Goal: Task Accomplishment & Management: Manage account settings

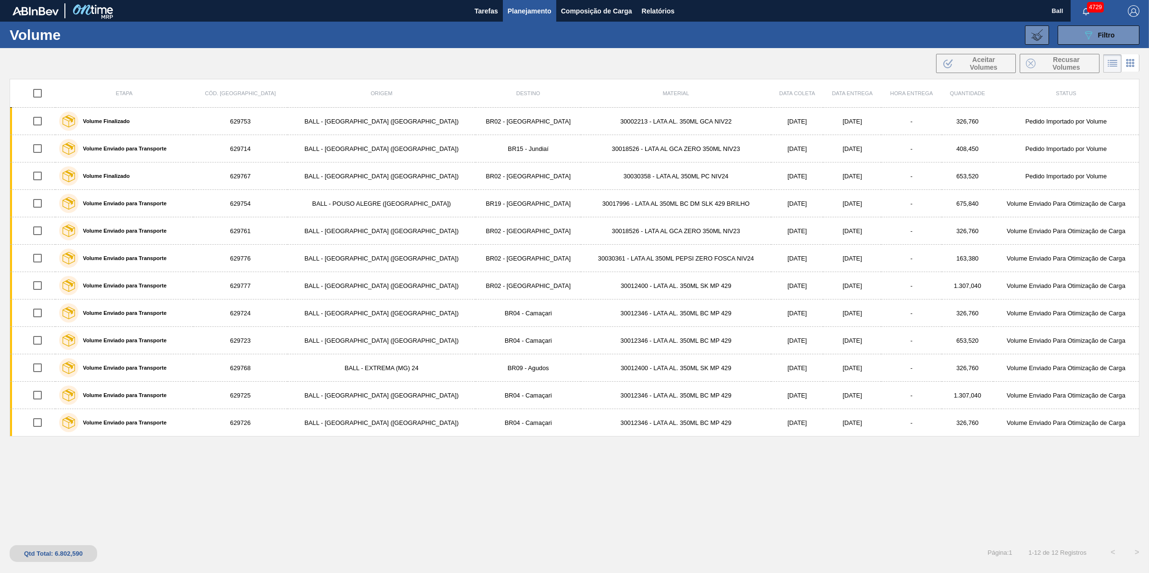
click at [631, 532] on div "Etapa Cód. Pedido Origem Destino Material Data coleta Data Entrega Hora Entrega…" at bounding box center [575, 308] width 1130 height 458
click at [1104, 35] on span "Filtro" at bounding box center [1106, 35] width 17 height 8
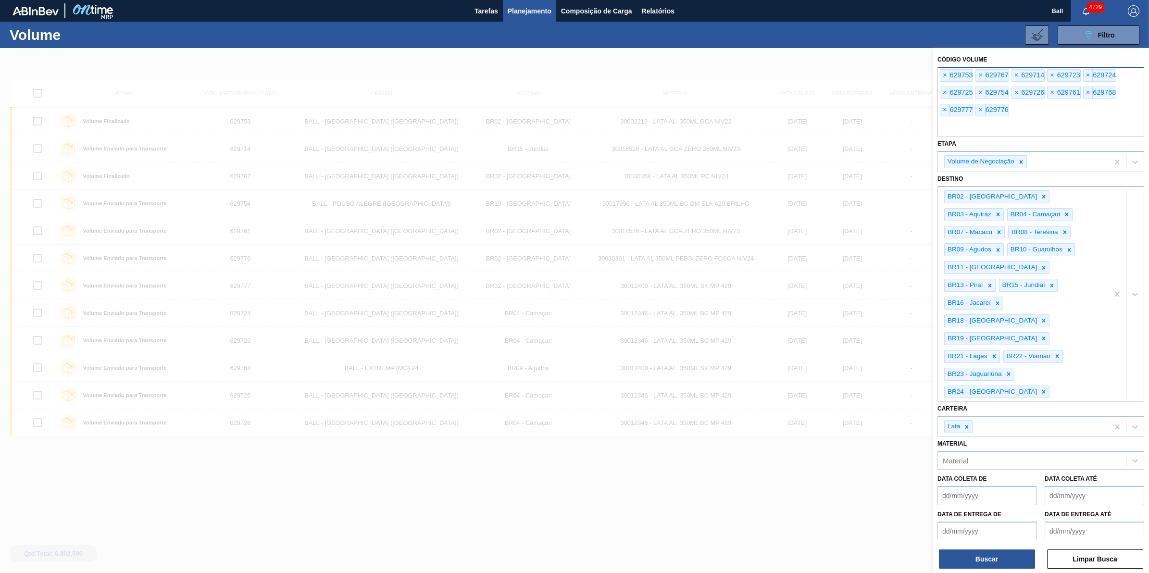
click at [1043, 132] on input "text" at bounding box center [1041, 128] width 207 height 18
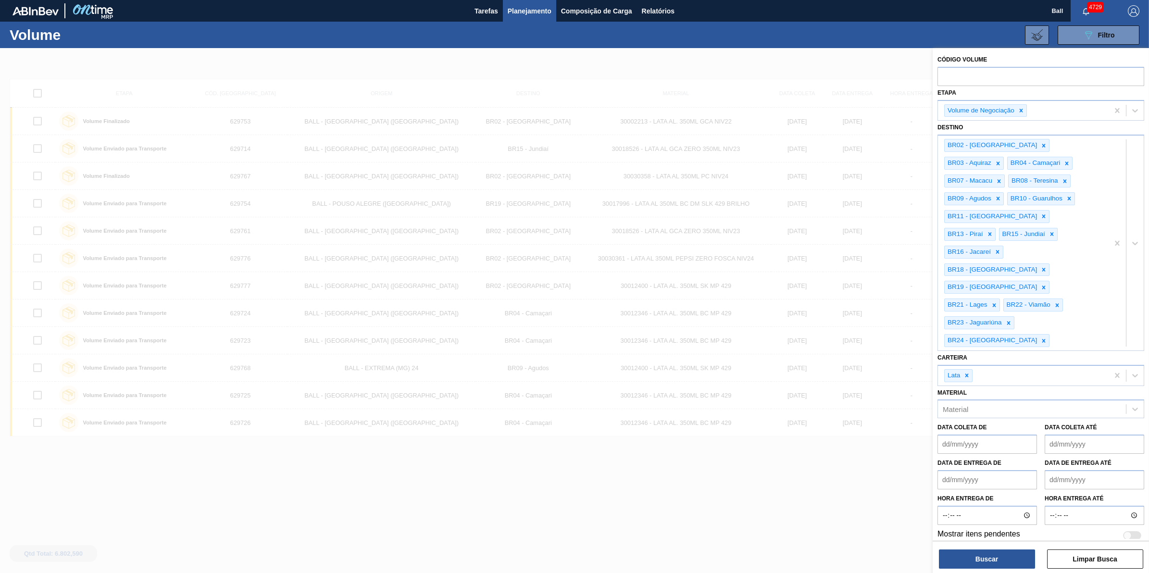
click at [820, 485] on div at bounding box center [574, 334] width 1149 height 573
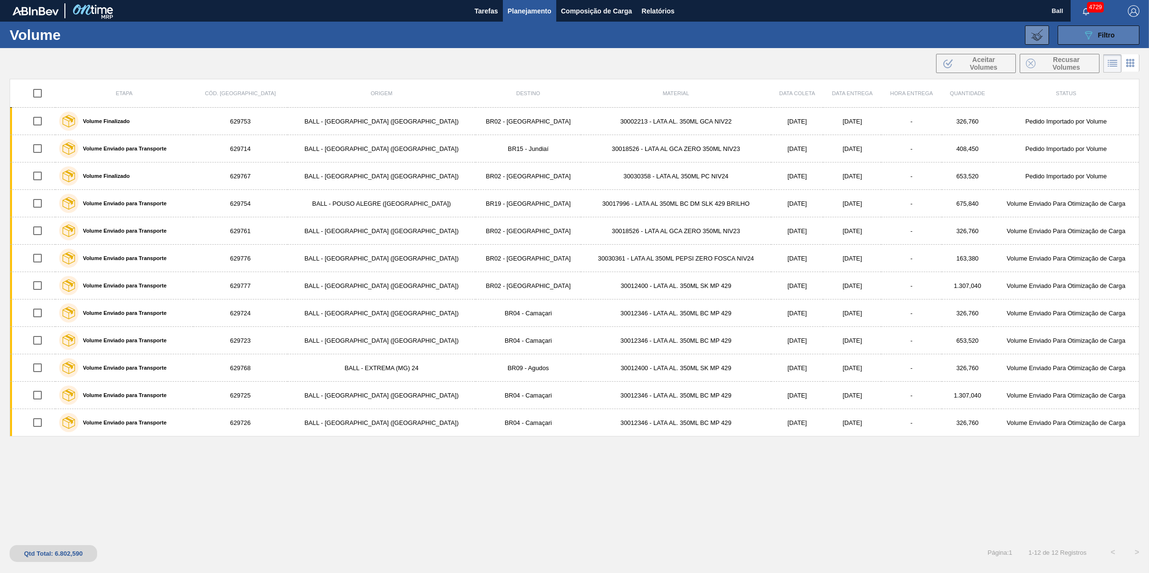
click at [1123, 36] on button "089F7B8B-B2A5-4AFE-B5C0-19BA573D28AC Filtro" at bounding box center [1099, 34] width 82 height 19
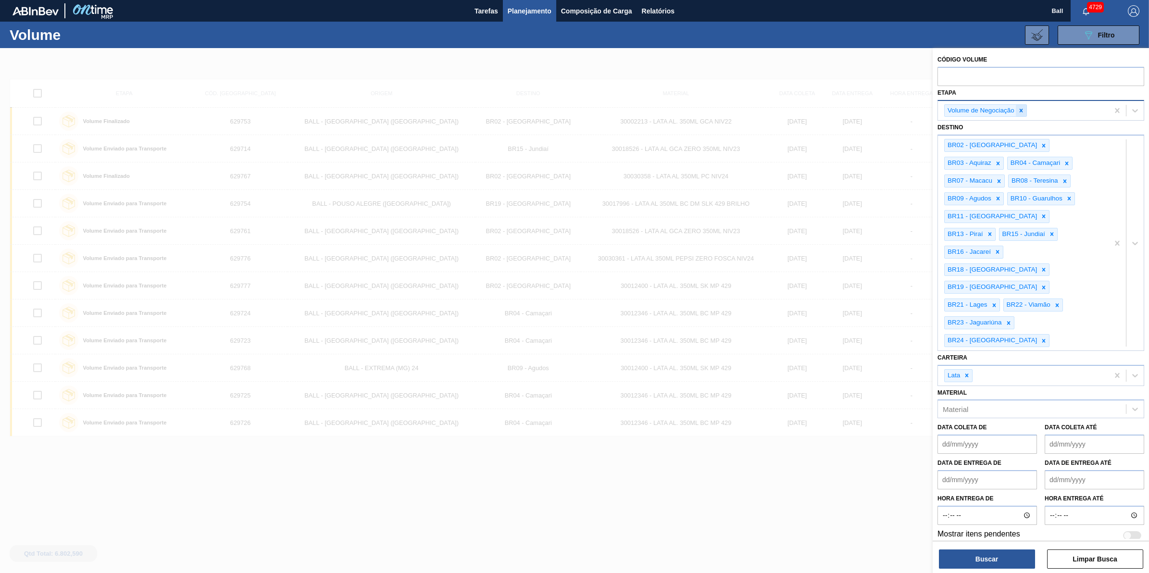
click at [1025, 111] on icon at bounding box center [1021, 110] width 7 height 7
click at [1025, 111] on div "Etapa" at bounding box center [1032, 109] width 188 height 14
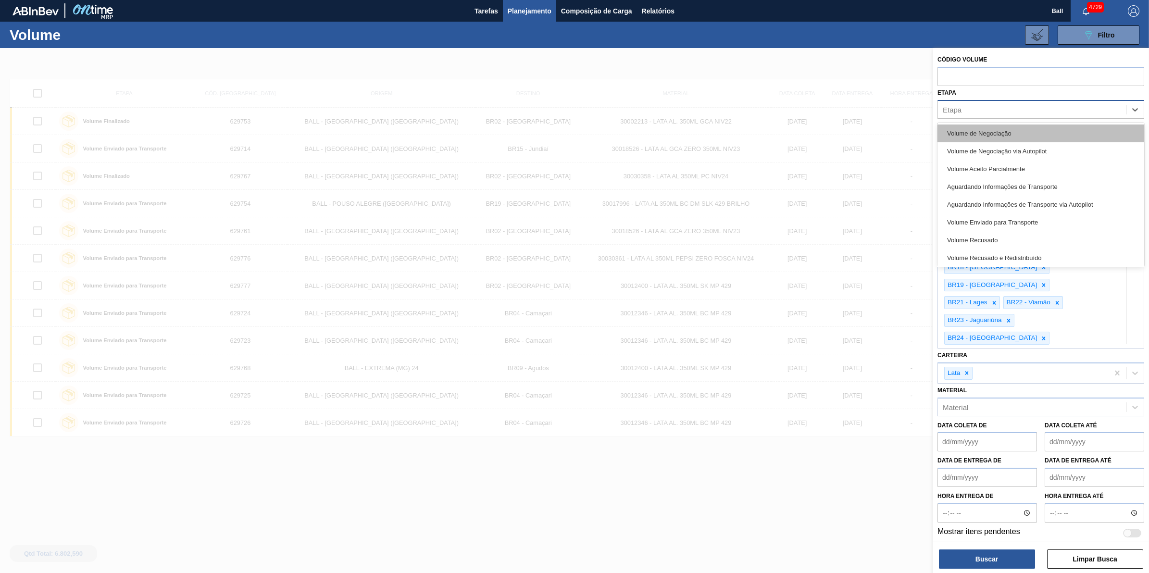
click at [1006, 125] on div "Volume de Negociação" at bounding box center [1041, 134] width 207 height 18
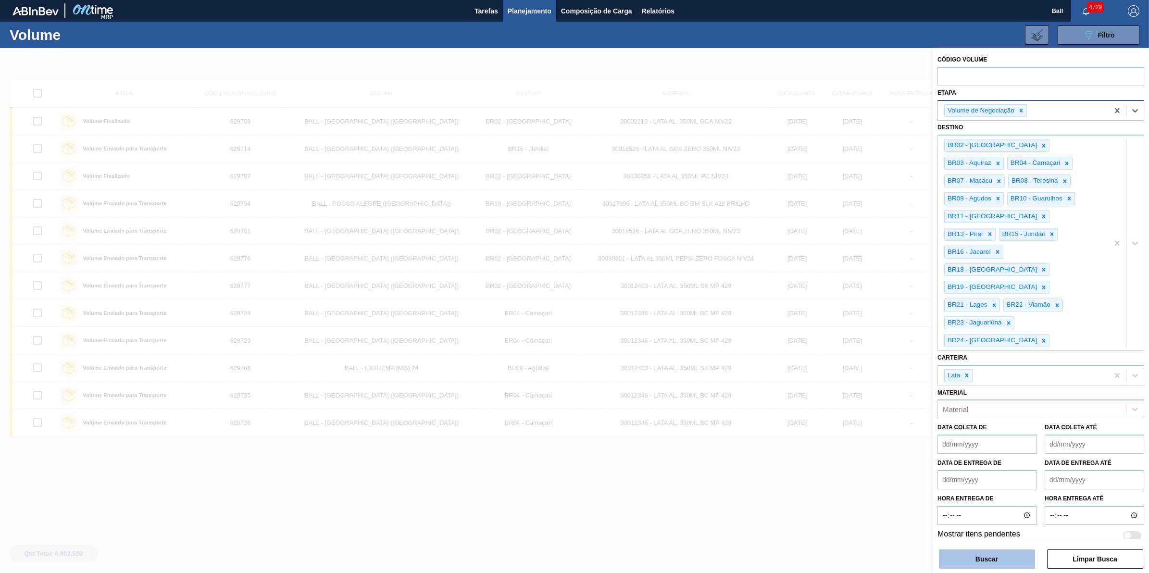
click at [979, 565] on button "Buscar" at bounding box center [987, 559] width 96 height 19
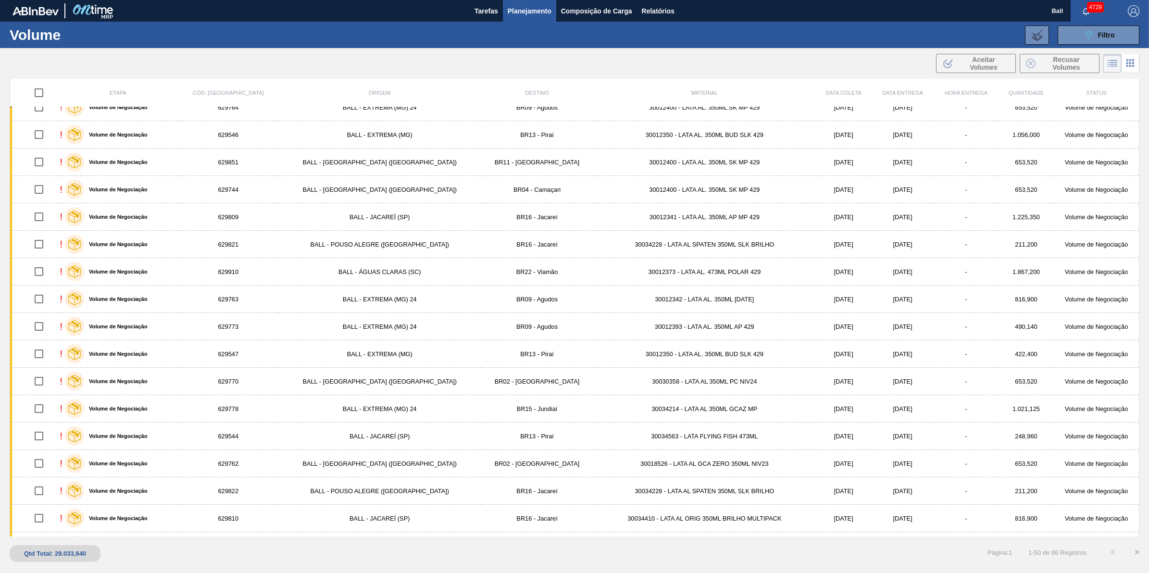
scroll to position [946, 0]
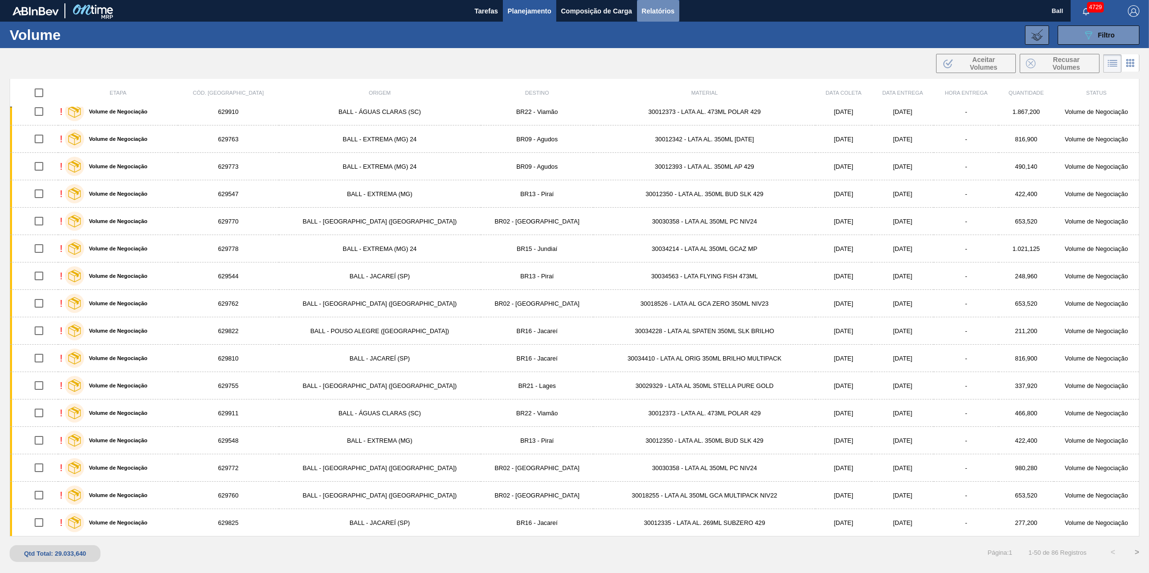
click at [649, 9] on span "Relatórios" at bounding box center [658, 11] width 33 height 12
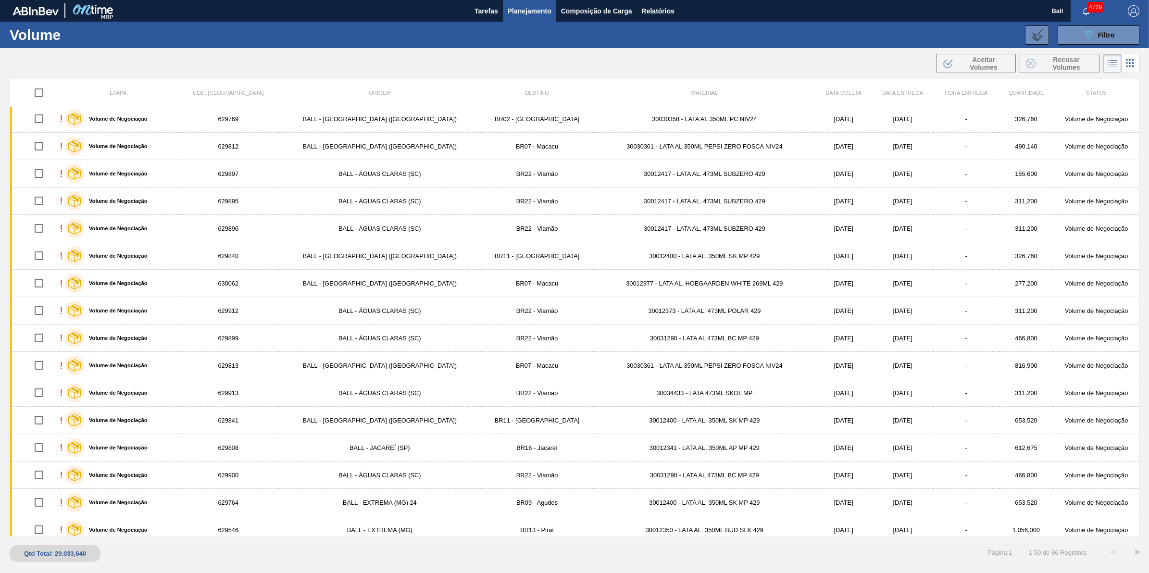
scroll to position [345, 0]
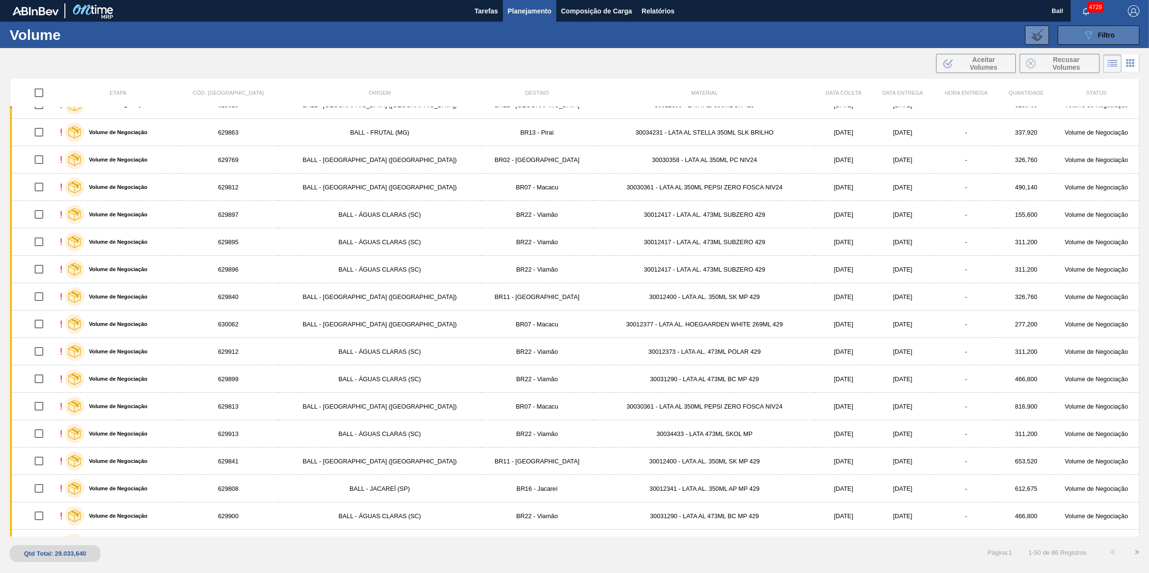
click at [1107, 38] on span "Filtro" at bounding box center [1106, 35] width 17 height 8
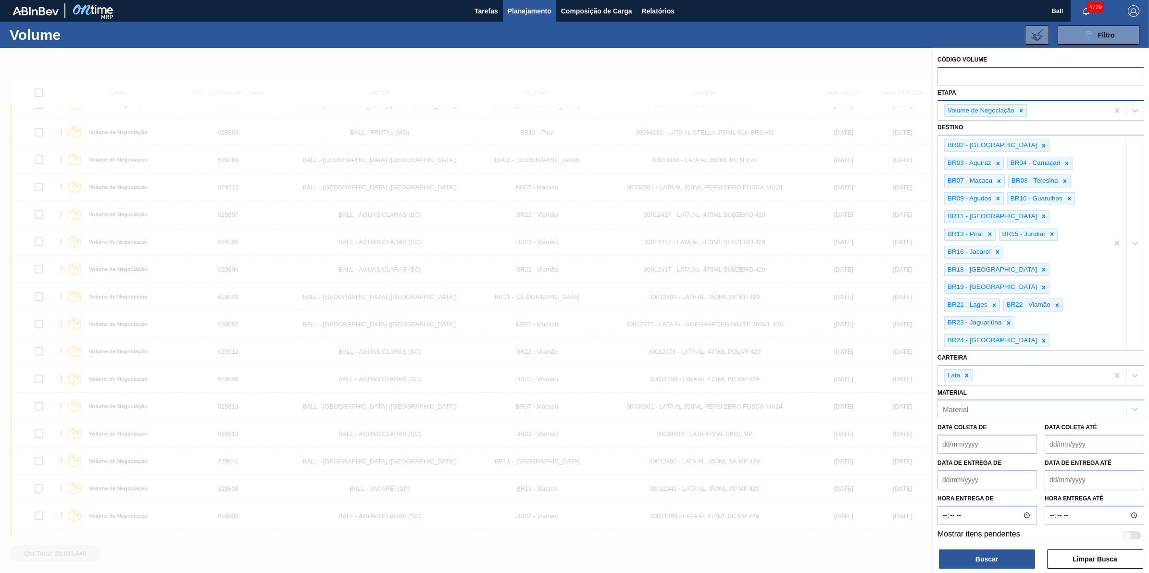
click at [1002, 80] on input "text" at bounding box center [1041, 76] width 207 height 18
paste input "V629866"
type input "629866"
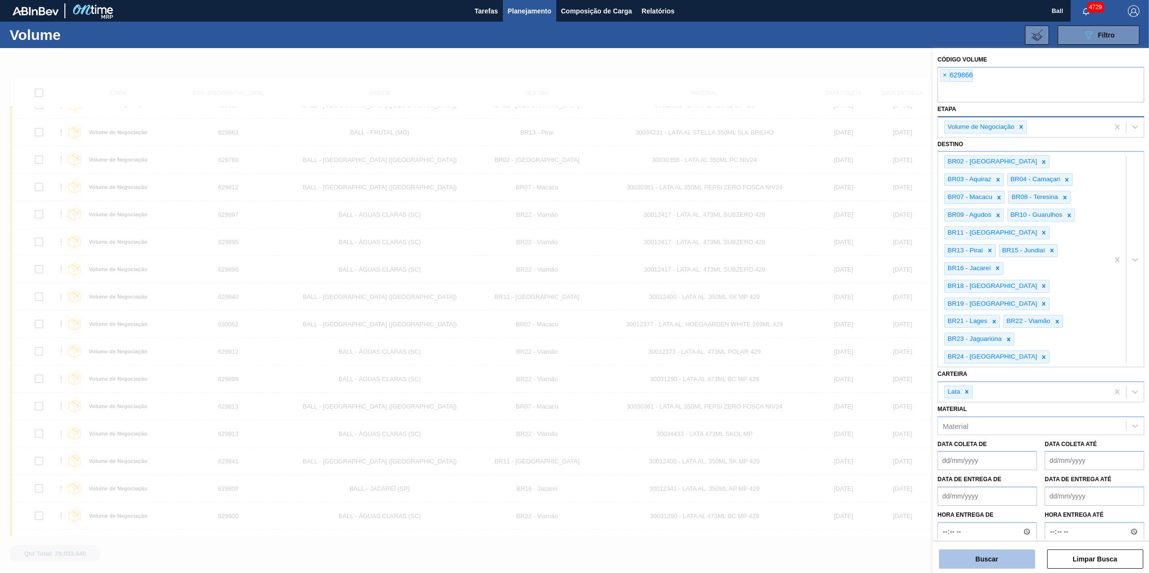
click at [972, 553] on button "Buscar" at bounding box center [987, 559] width 96 height 19
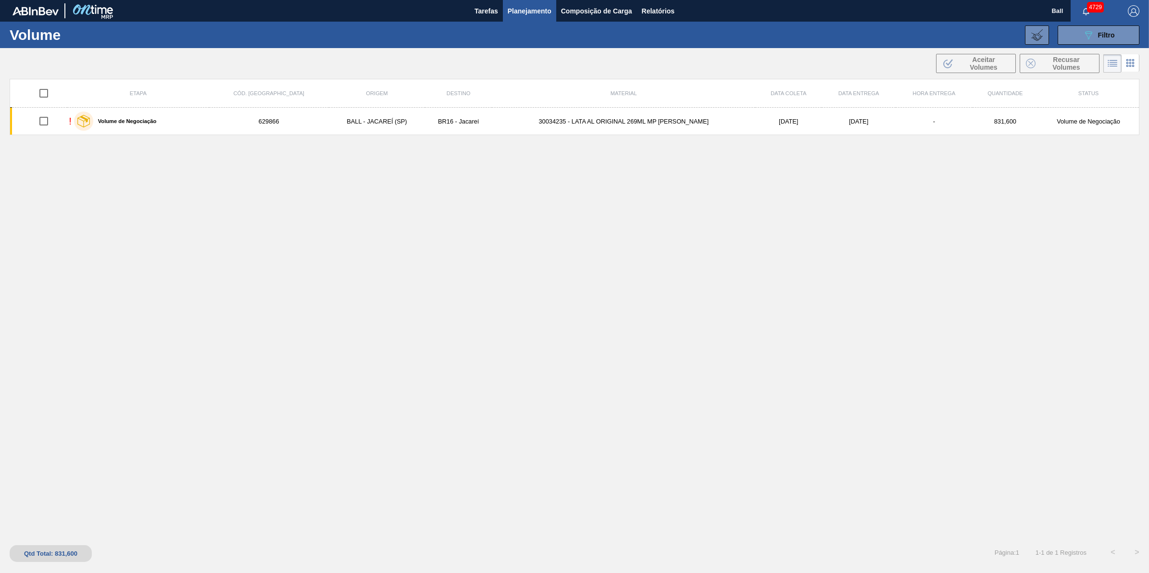
scroll to position [0, 0]
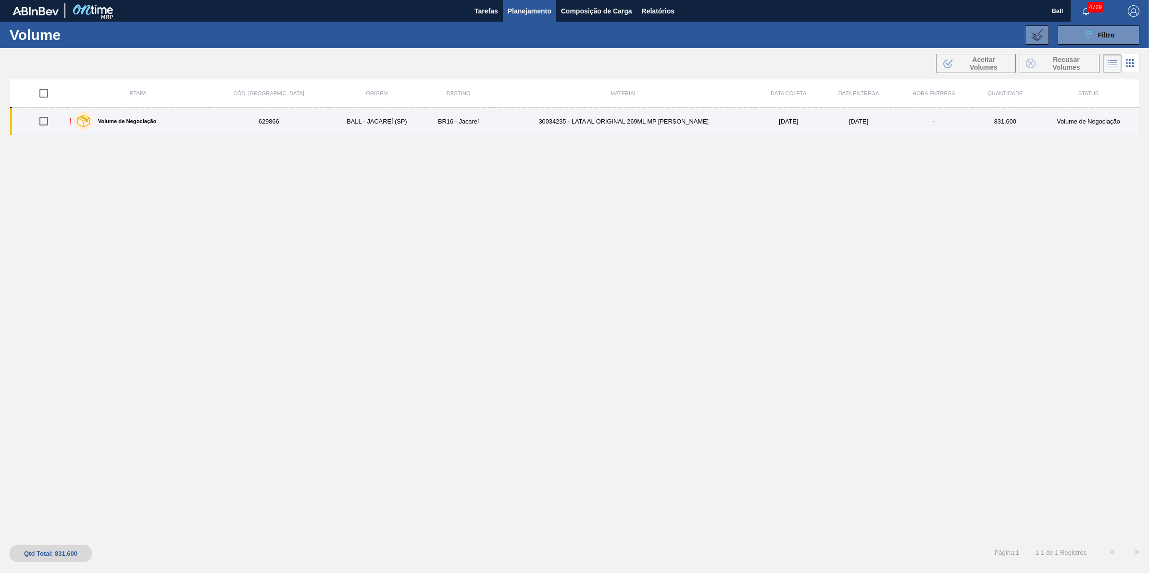
click at [329, 121] on td "BALL - JACAREÍ (SP)" at bounding box center [377, 121] width 96 height 27
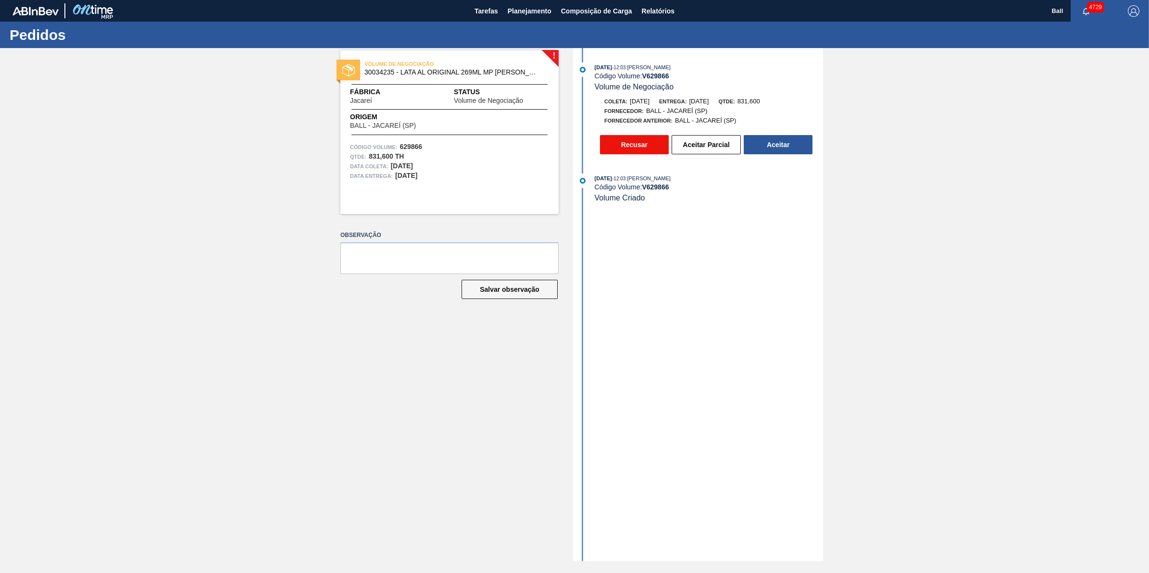
click at [626, 145] on button "Recusar" at bounding box center [634, 144] width 69 height 19
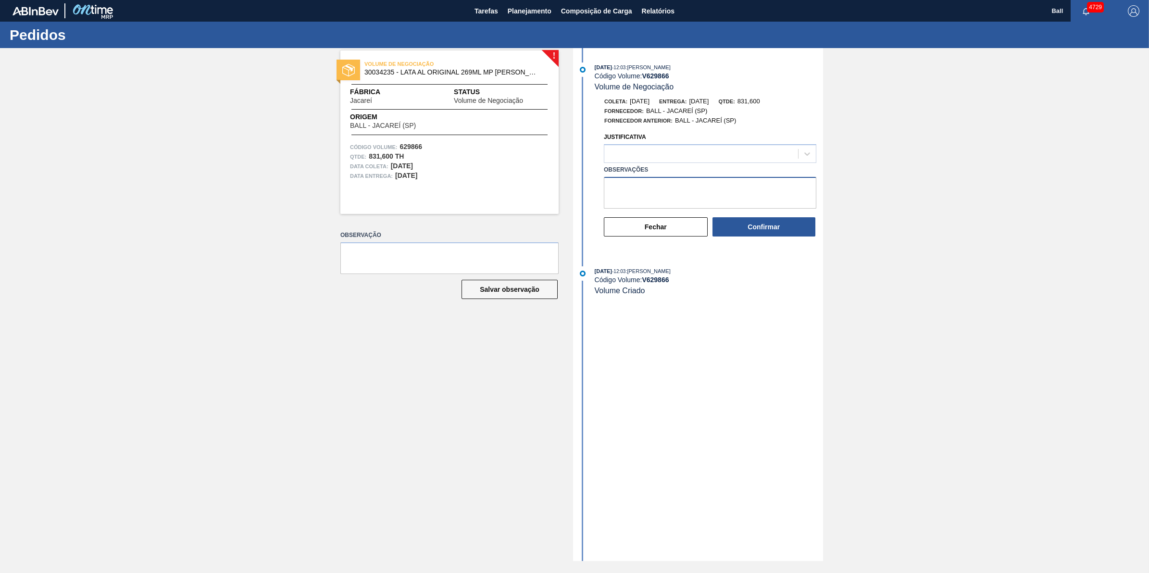
click at [720, 198] on textarea "Observações" at bounding box center [710, 193] width 213 height 32
click at [766, 186] on textarea "ENVIO FORA DO FLUXO, AJUSATR E ENVIAR NO FLUXO" at bounding box center [710, 193] width 213 height 32
click at [710, 197] on textarea "ENVIO FORA DO FLUXO, AJUSATR E ENVIAR NO PRÓXIMO FLUXO" at bounding box center [710, 193] width 213 height 32
type textarea "ENVIO FORA DO FLUXO, AJUSATR E ENVIAR NO PRÓXIMO FLUXO PARA AVALIAÇÃO"
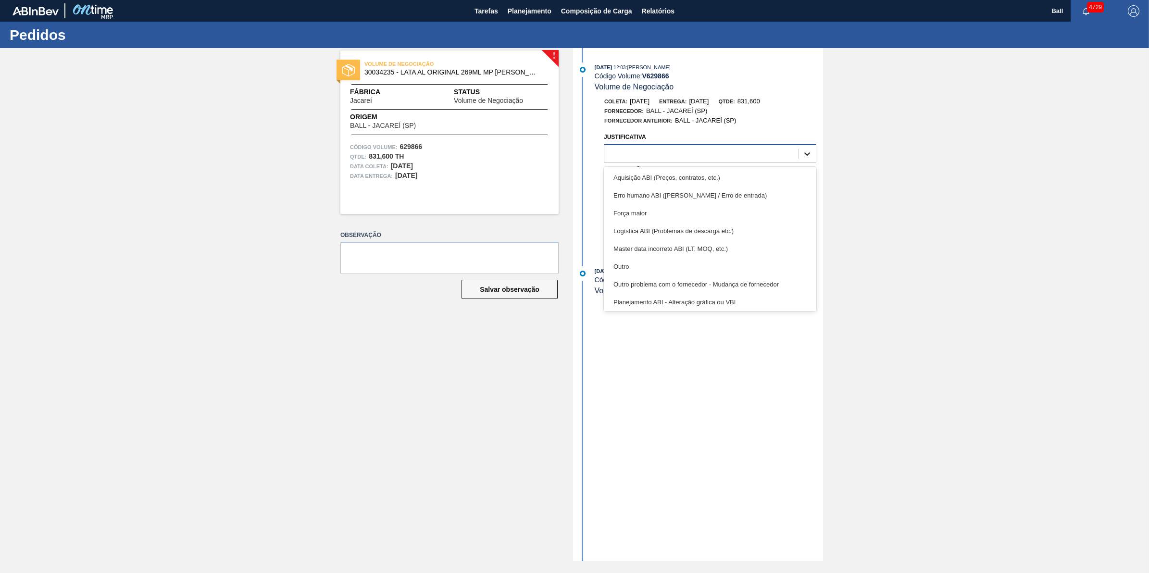
click at [809, 159] on icon at bounding box center [808, 154] width 10 height 10
click at [737, 270] on div "Outro" at bounding box center [710, 267] width 213 height 18
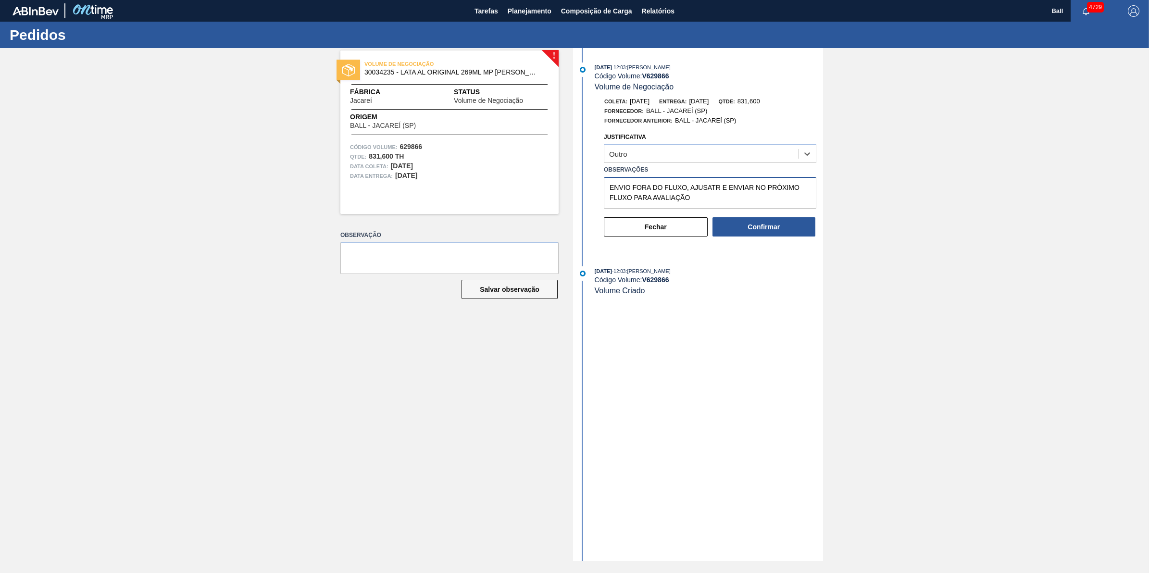
click at [731, 201] on textarea "ENVIO FORA DO FLUXO, AJUSATR E ENVIAR NO PRÓXIMO FLUXO PARA AVALIAÇÃO" at bounding box center [710, 193] width 213 height 32
click at [755, 233] on button "Confirmar" at bounding box center [764, 226] width 103 height 19
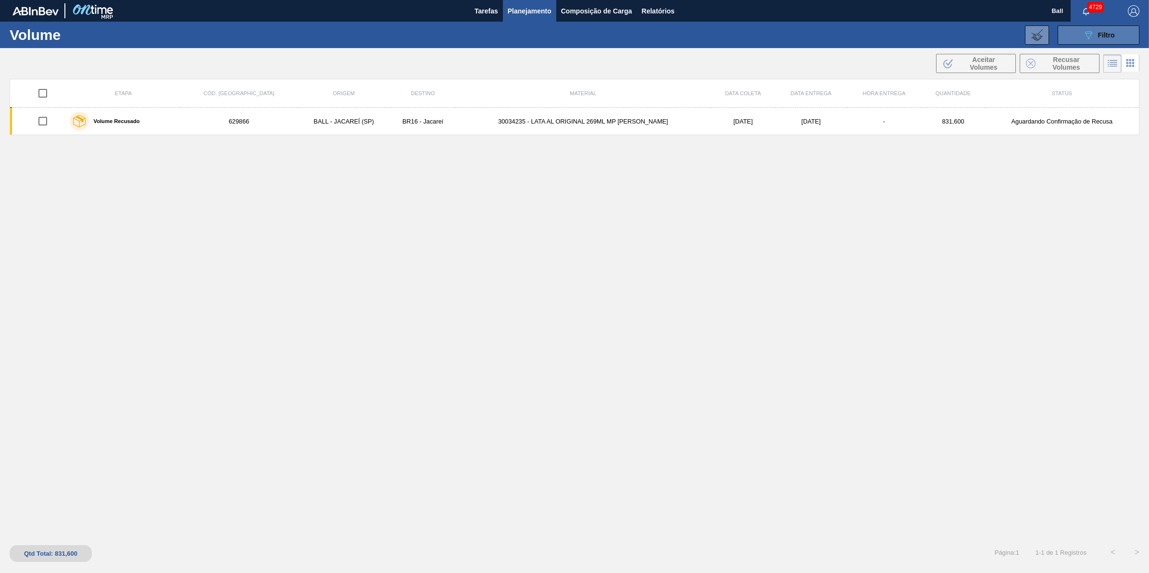
click at [1109, 36] on span "Filtro" at bounding box center [1106, 35] width 17 height 8
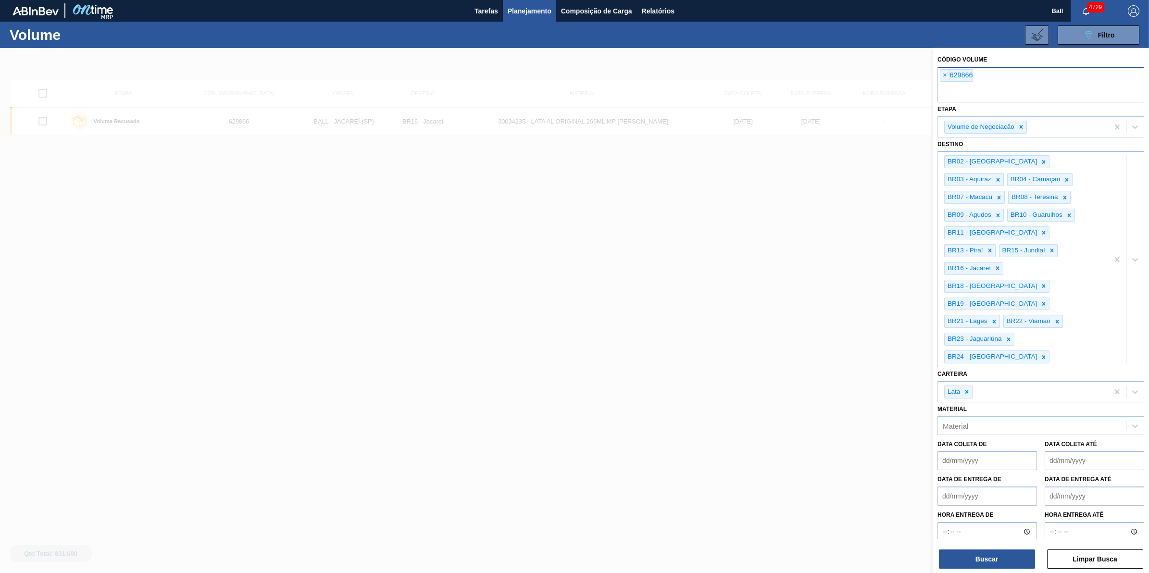
click at [1018, 78] on div "× 629866" at bounding box center [1041, 85] width 207 height 36
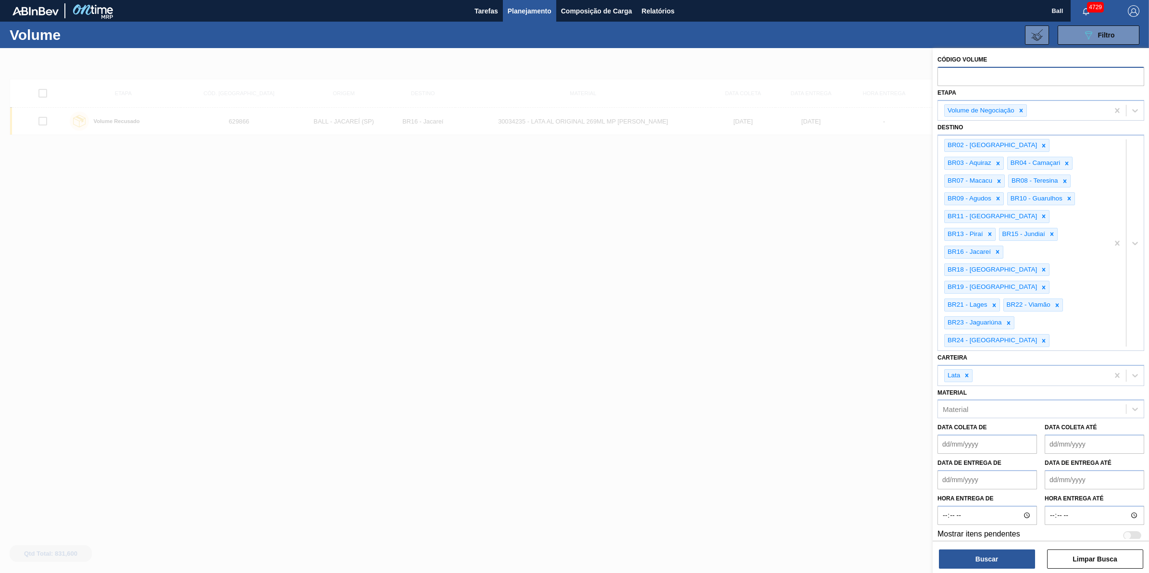
paste input "text"
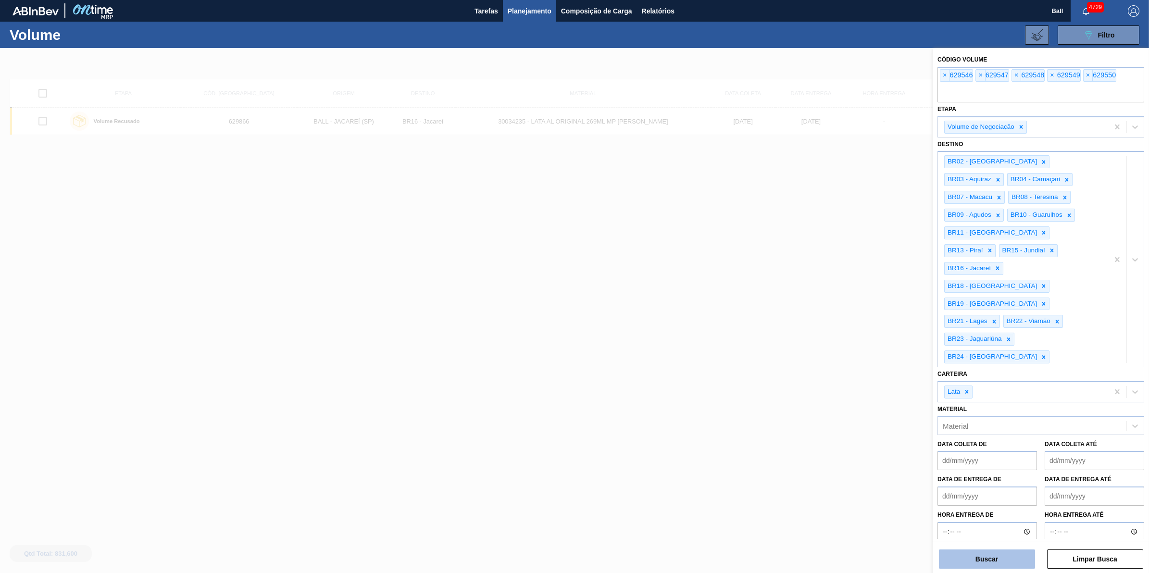
click at [1001, 565] on button "Buscar" at bounding box center [987, 559] width 96 height 19
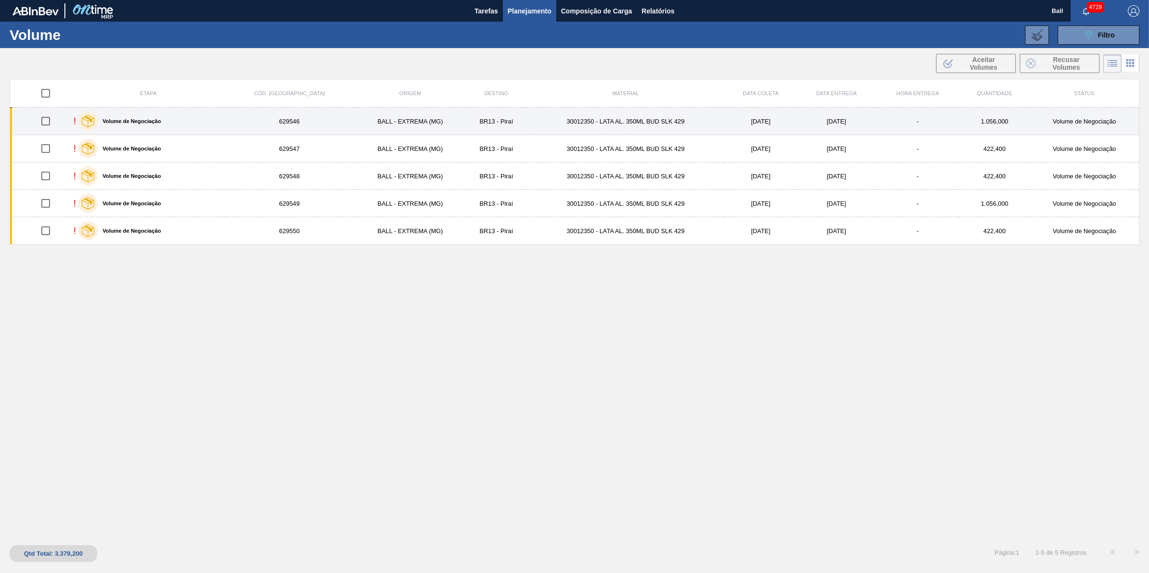
click at [397, 119] on td "BALL - EXTREMA (MG)" at bounding box center [410, 121] width 113 height 27
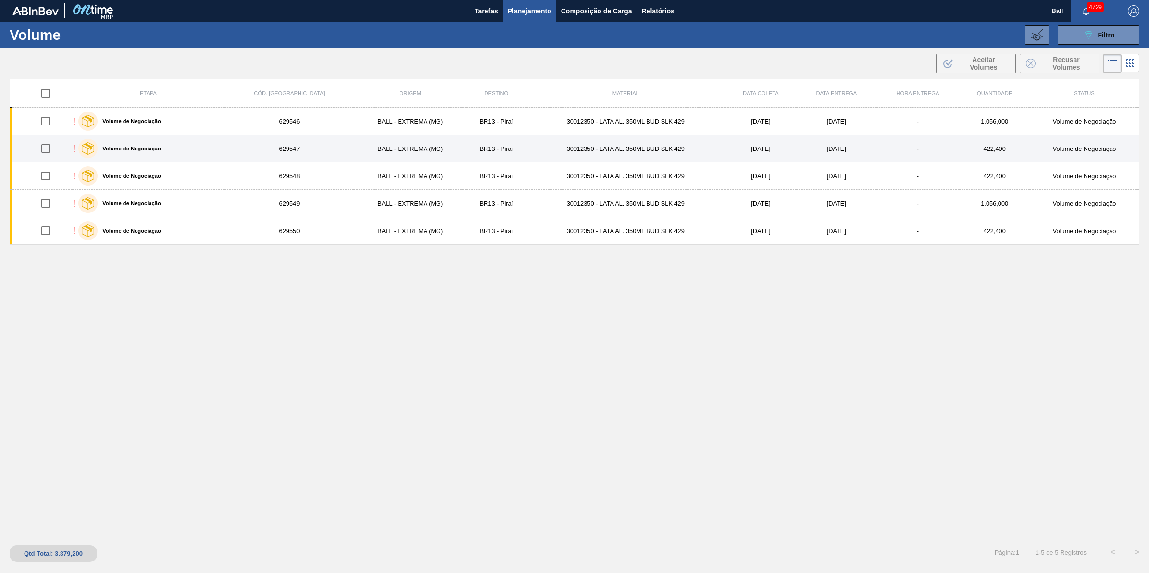
click at [354, 156] on td "BALL - EXTREMA (MG)" at bounding box center [410, 148] width 113 height 27
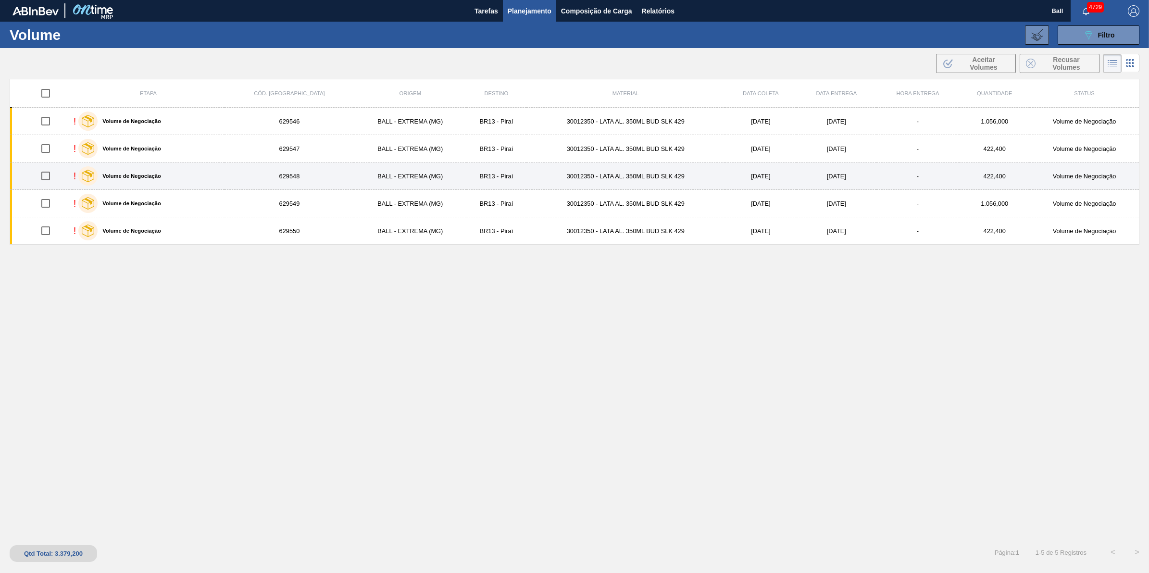
click at [310, 172] on td "629548" at bounding box center [289, 176] width 129 height 27
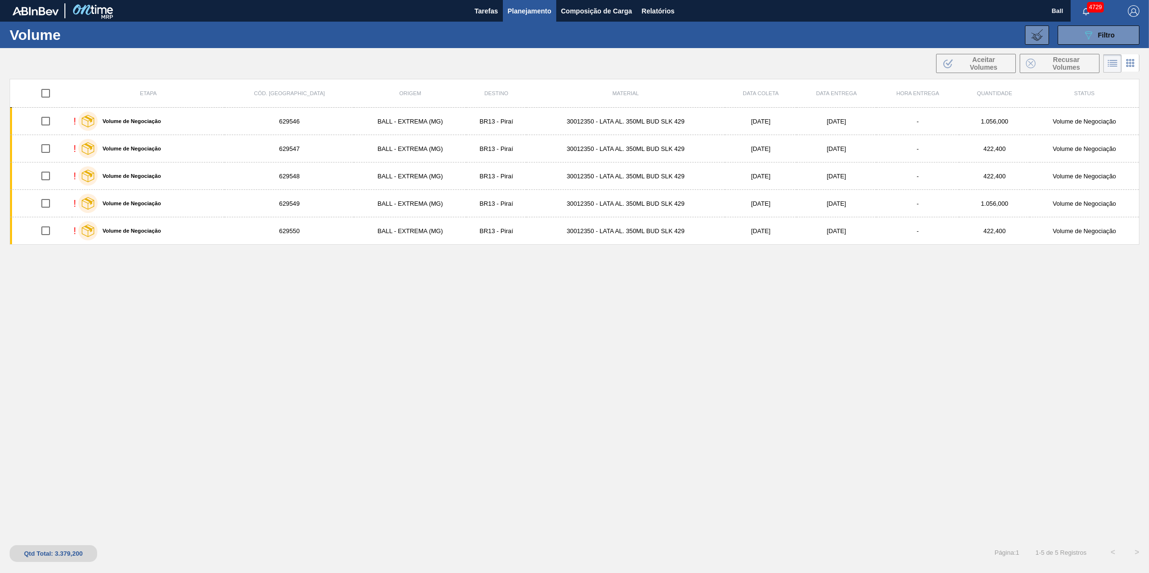
click at [757, 347] on div "Etapa Cód. Pedido Origem Destino Material Data coleta Data Entrega Hora Entrega…" at bounding box center [575, 308] width 1130 height 458
click at [49, 94] on input "checkbox" at bounding box center [46, 93] width 20 height 20
checkbox input "true"
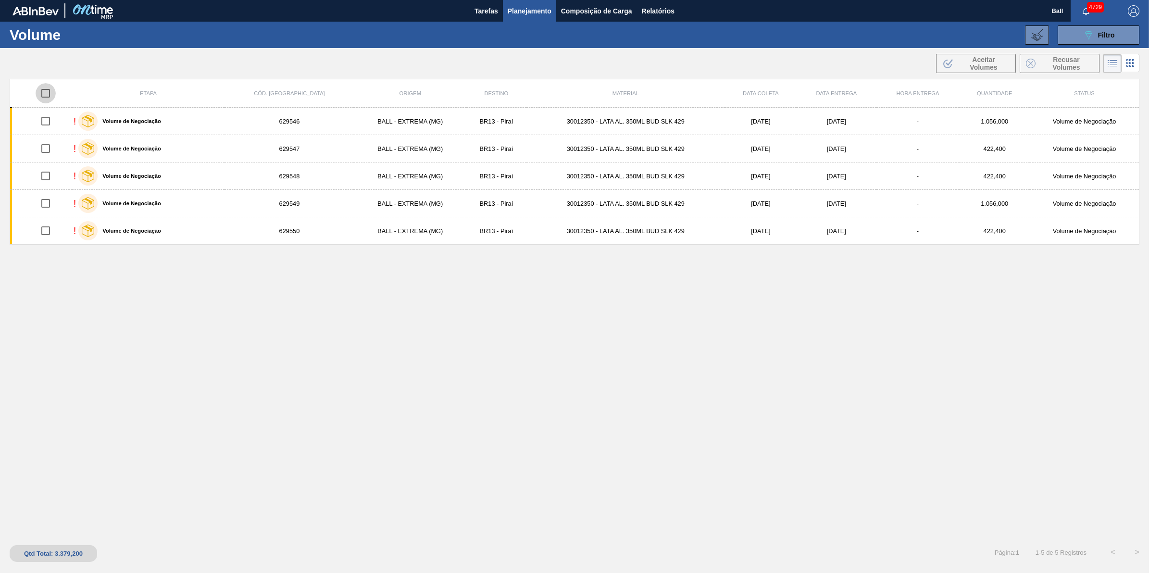
checkbox input "true"
click at [48, 93] on input "checkbox" at bounding box center [46, 93] width 20 height 20
checkbox input "false"
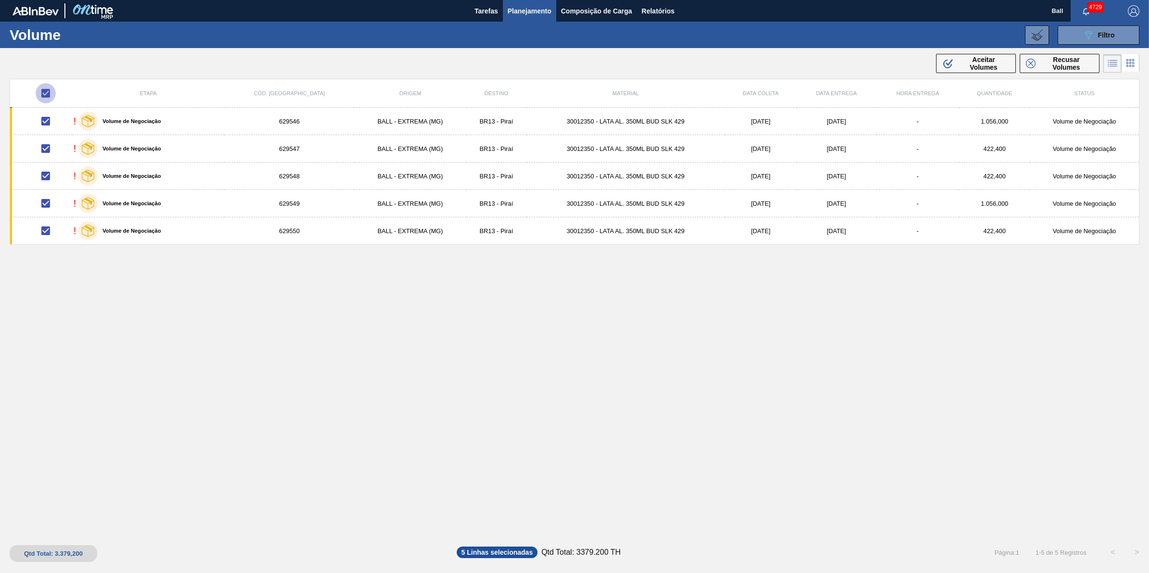
checkbox input "false"
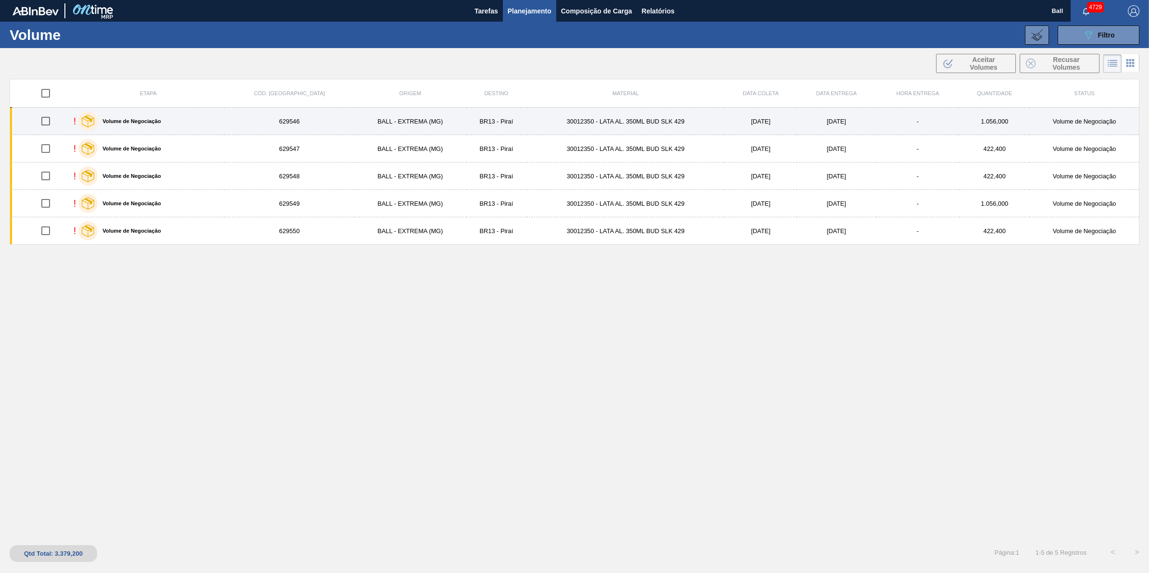
click at [237, 124] on td "629546" at bounding box center [289, 121] width 129 height 27
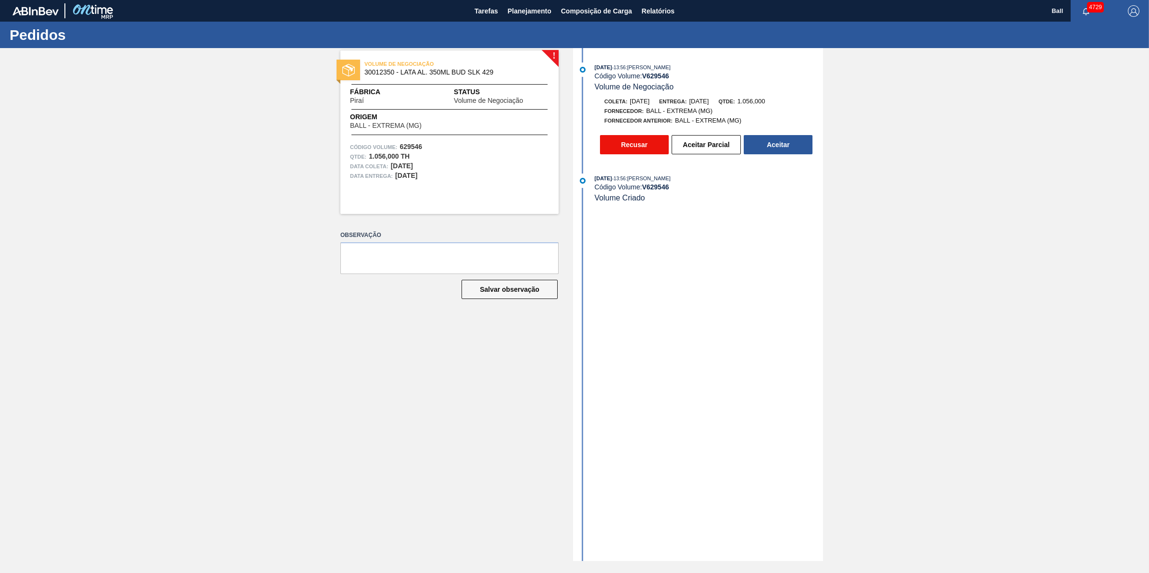
click at [612, 151] on button "Recusar" at bounding box center [634, 144] width 69 height 19
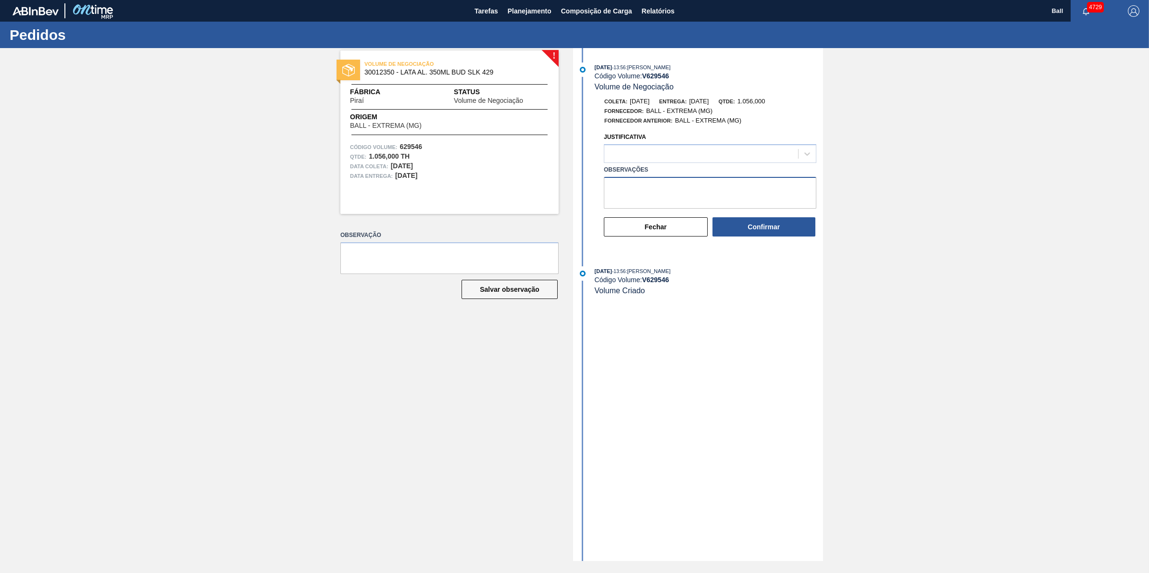
click at [677, 207] on textarea "Observações" at bounding box center [710, 193] width 213 height 32
click at [808, 155] on icon at bounding box center [808, 154] width 10 height 10
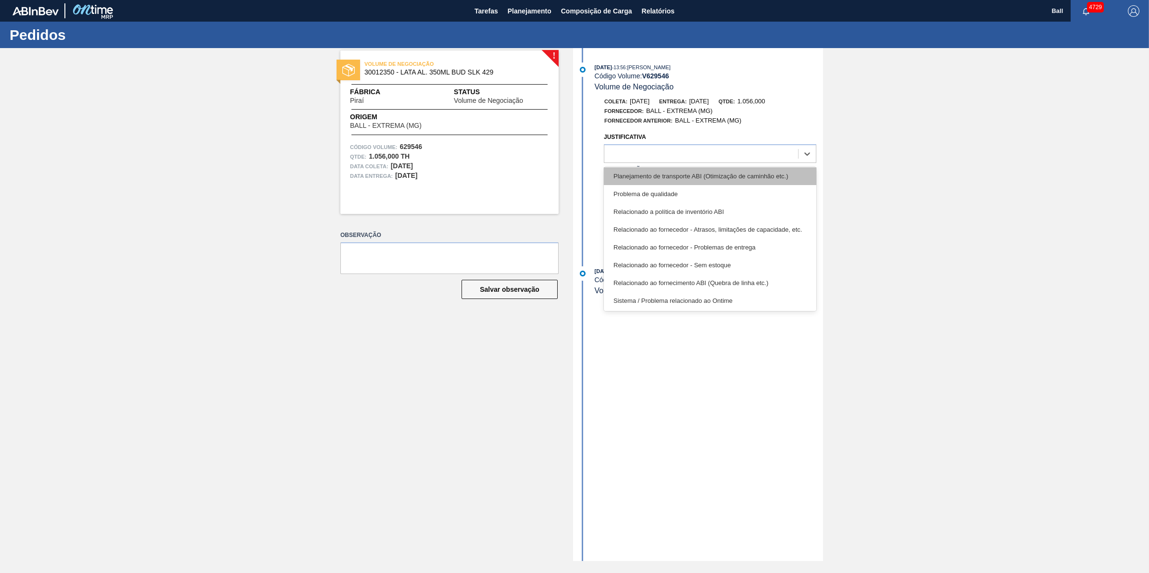
scroll to position [59, 0]
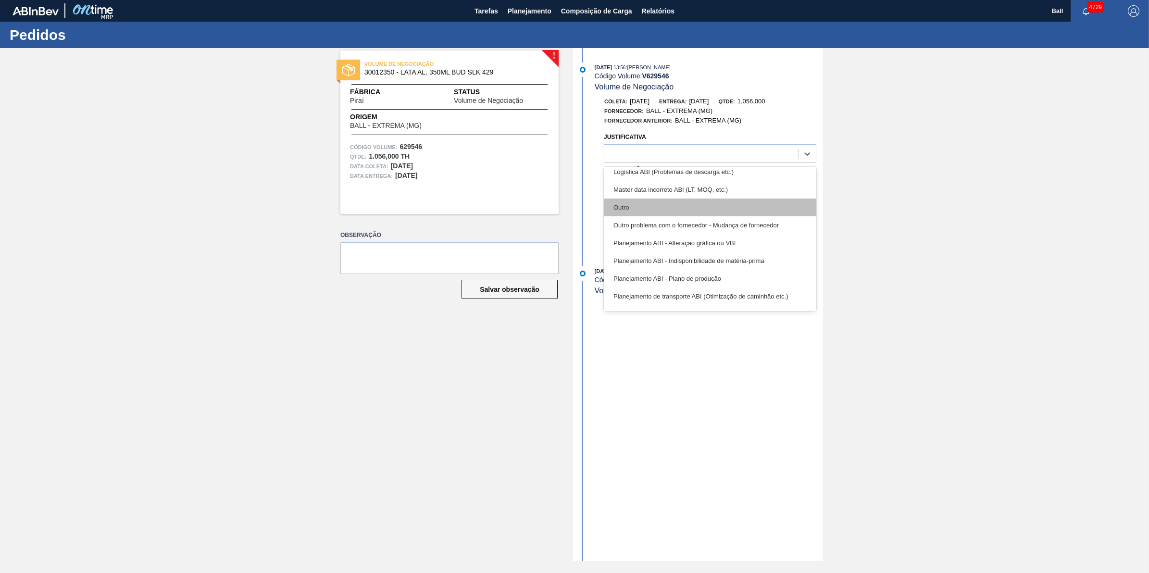
click at [691, 208] on div "Outro" at bounding box center [710, 208] width 213 height 18
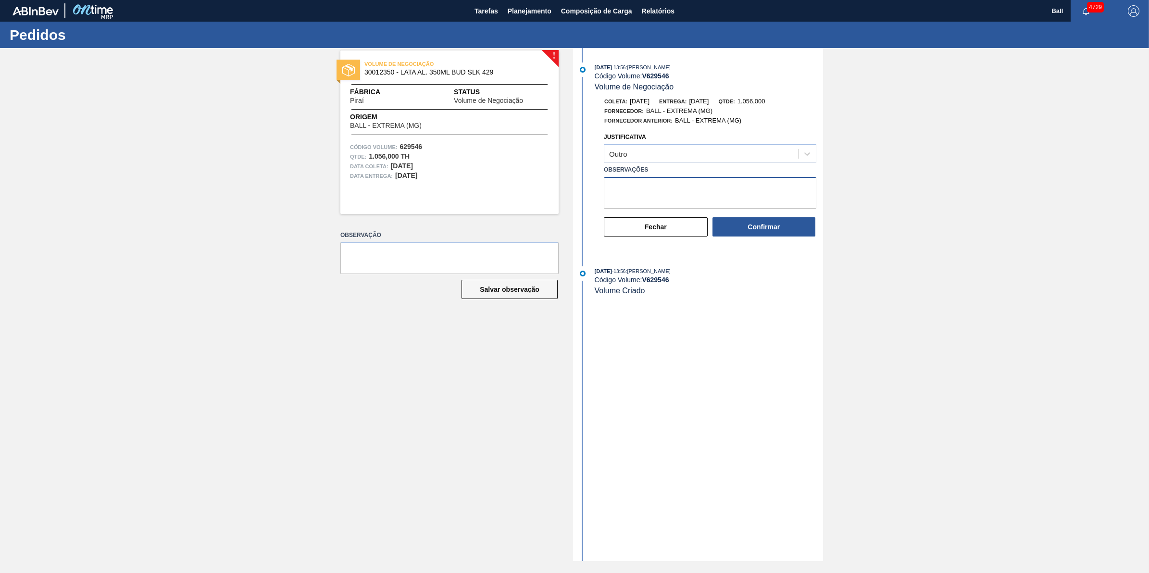
click at [692, 202] on textarea "Observações" at bounding box center [710, 193] width 213 height 32
type textarea "V"
click at [692, 202] on textarea "CÓDIGO BALL ERRADO, NECESSÁRIO AJUSTE PARA TRAMITE AUTOMÁTICO, AJUSTAR E RETORN…" at bounding box center [710, 193] width 213 height 32
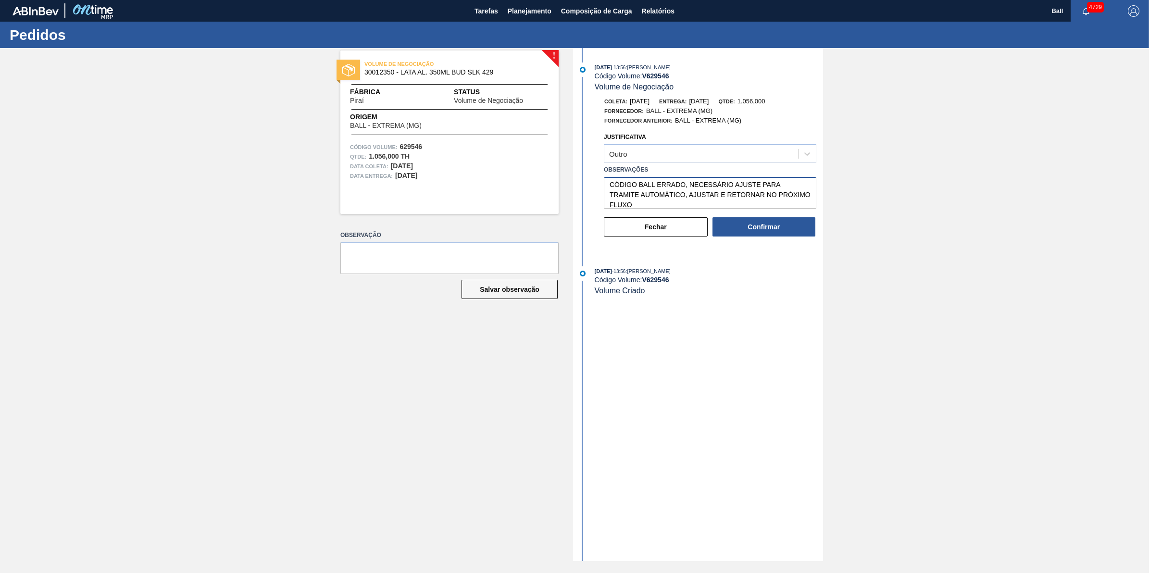
click at [692, 202] on textarea "CÓDIGO BALL ERRADO, NECESSÁRIO AJUSTE PARA TRAMITE AUTOMÁTICO, AJUSTAR E RETORN…" at bounding box center [710, 193] width 213 height 32
type textarea "CÓDIGO BALL ERRADO, NECESSÁRIO AJUSTE PARA TRAMITE AUTOMÁTICO, AJUSTAR E RETORN…"
click at [783, 234] on button "Confirmar" at bounding box center [764, 226] width 103 height 19
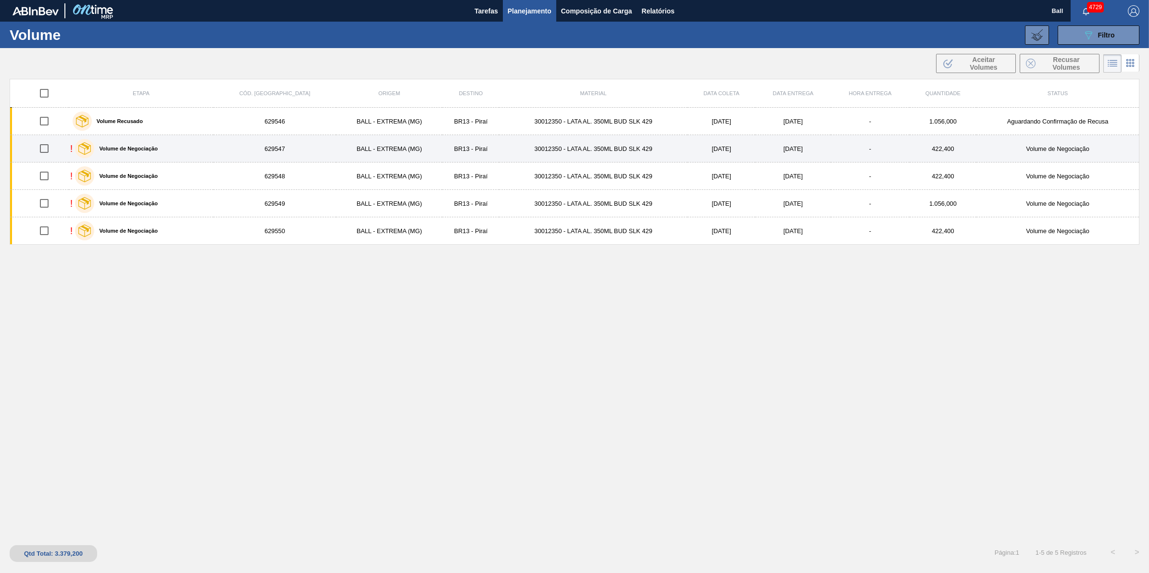
click at [212, 147] on div "! Volume de Negociação" at bounding box center [141, 149] width 142 height 24
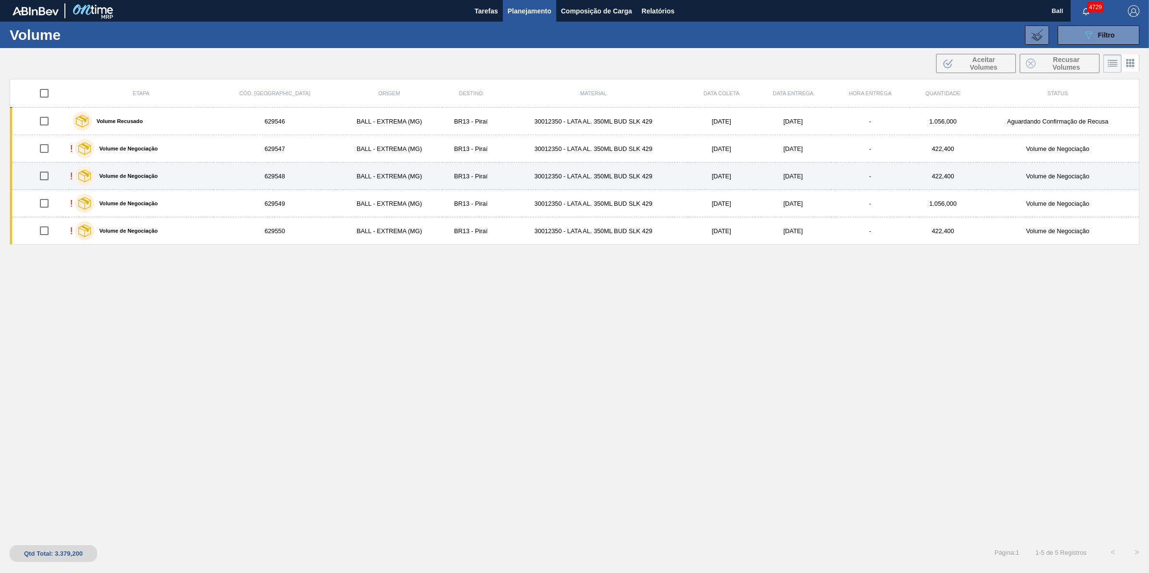
click at [203, 178] on div "! Volume de Negociação" at bounding box center [141, 176] width 142 height 24
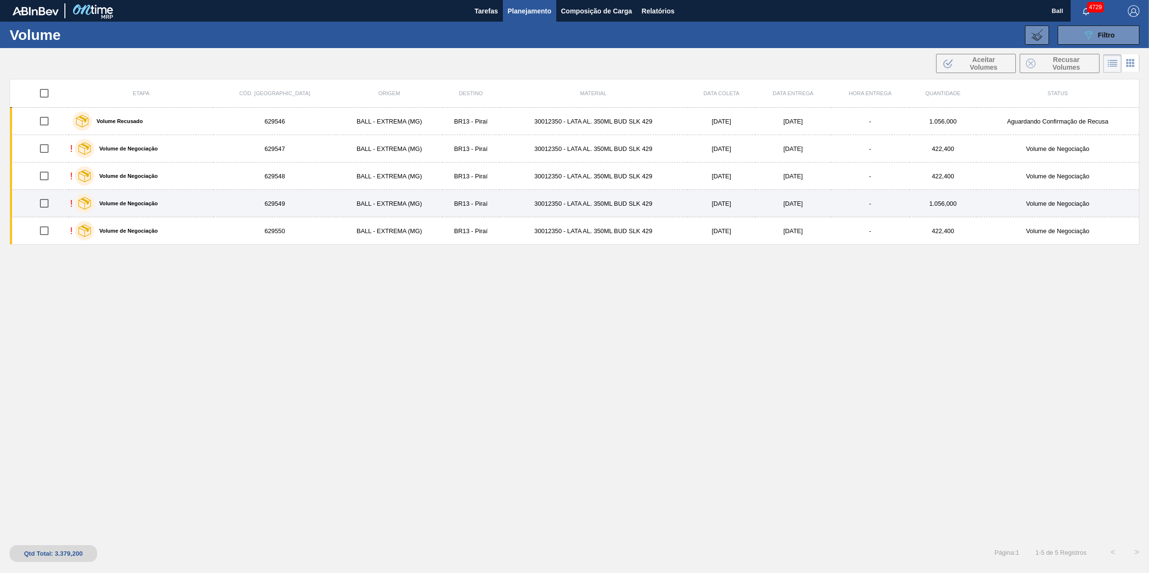
click at [200, 203] on div "! Volume de Negociação" at bounding box center [141, 203] width 142 height 24
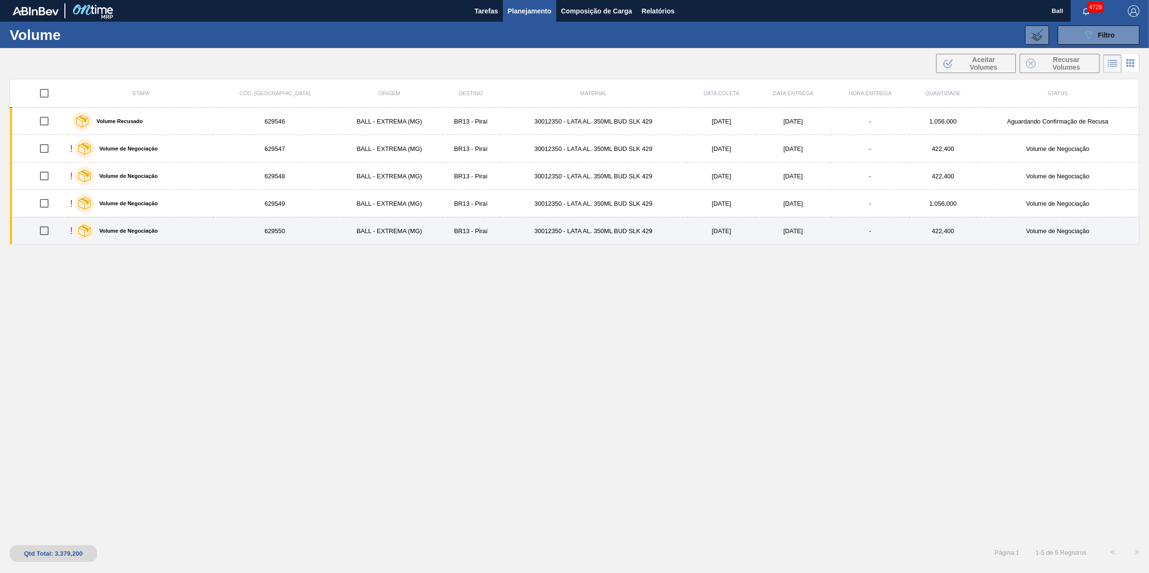
click at [196, 227] on div "! Volume de Negociação" at bounding box center [141, 231] width 142 height 24
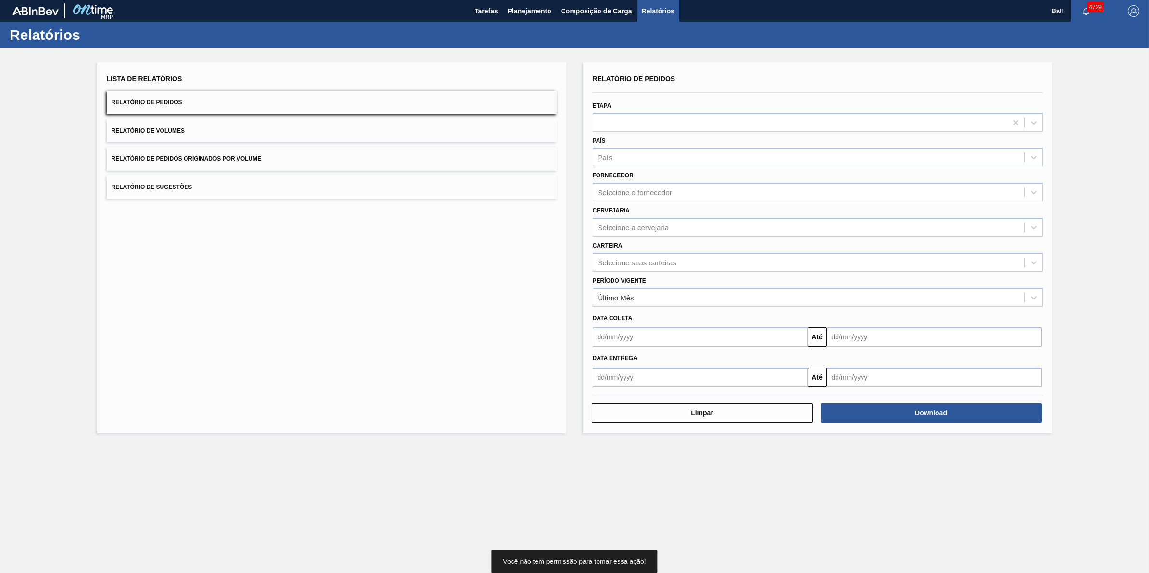
click at [652, 204] on div "Cervejaria Selecione a cervejaria" at bounding box center [818, 220] width 450 height 33
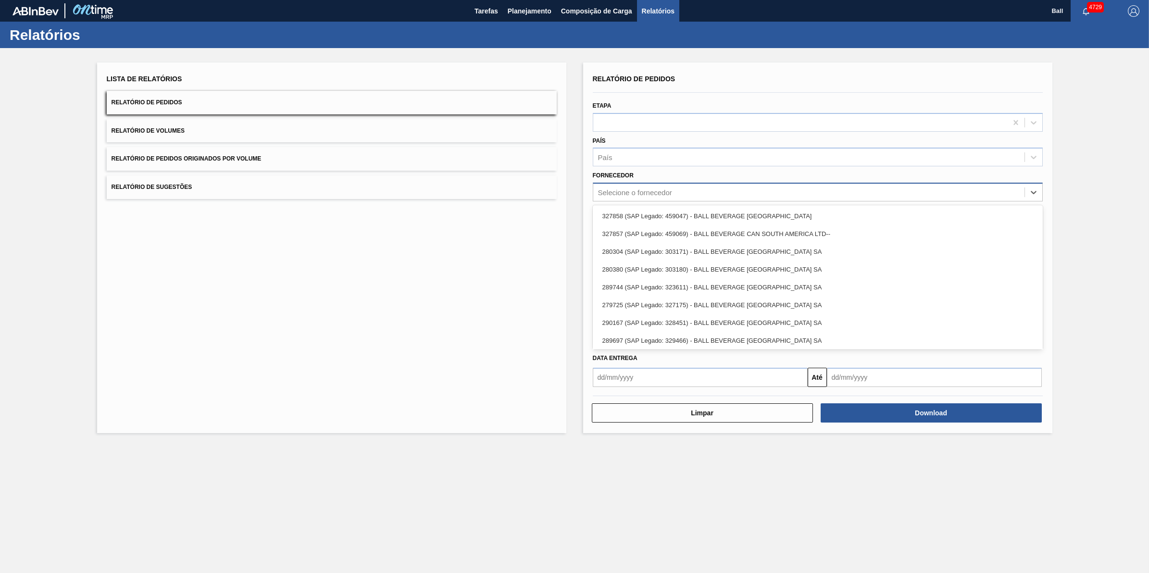
click at [660, 192] on div "Selecione o fornecedor" at bounding box center [635, 192] width 74 height 8
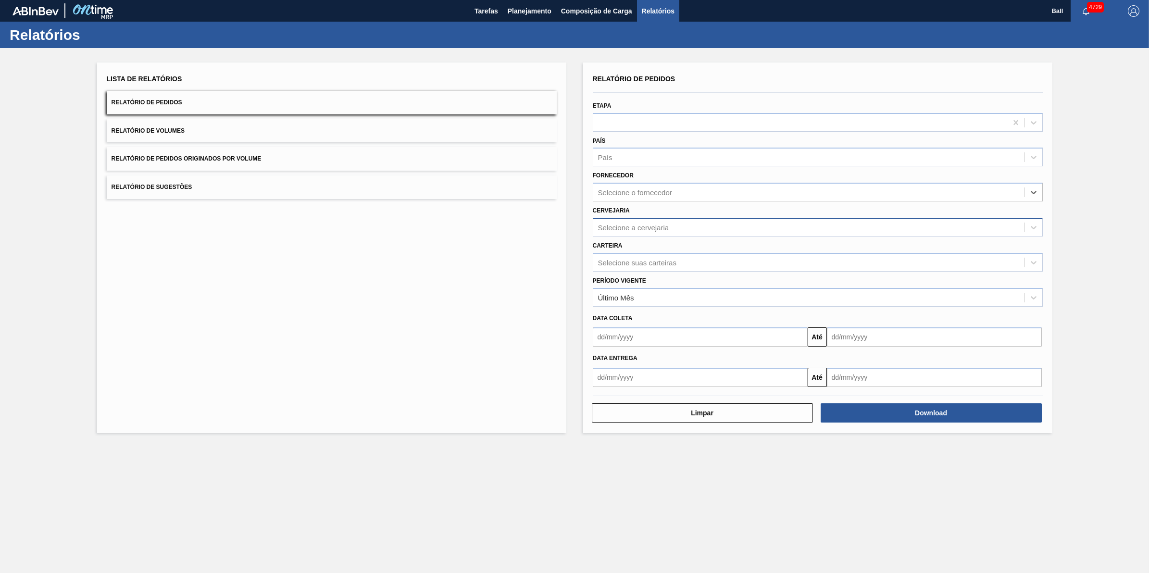
click at [653, 220] on div "Selecione a cervejaria" at bounding box center [808, 227] width 431 height 14
click at [633, 270] on div "Selecione suas carteiras" at bounding box center [818, 262] width 450 height 19
click at [639, 188] on div "Selecione o fornecedor" at bounding box center [635, 192] width 74 height 8
click at [652, 229] on div "Selecione a cervejaria" at bounding box center [633, 227] width 71 height 8
click at [627, 148] on div "País" at bounding box center [818, 157] width 450 height 19
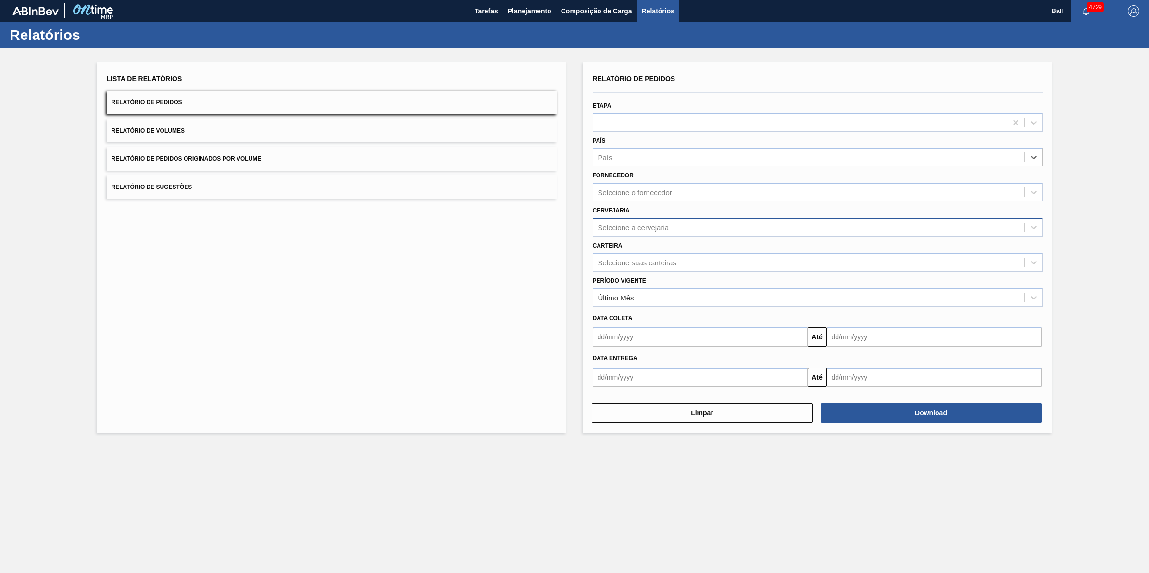
click at [674, 231] on div "Selecione a cervejaria" at bounding box center [808, 227] width 431 height 14
click at [648, 260] on div "Selecione suas carteiras" at bounding box center [637, 262] width 78 height 8
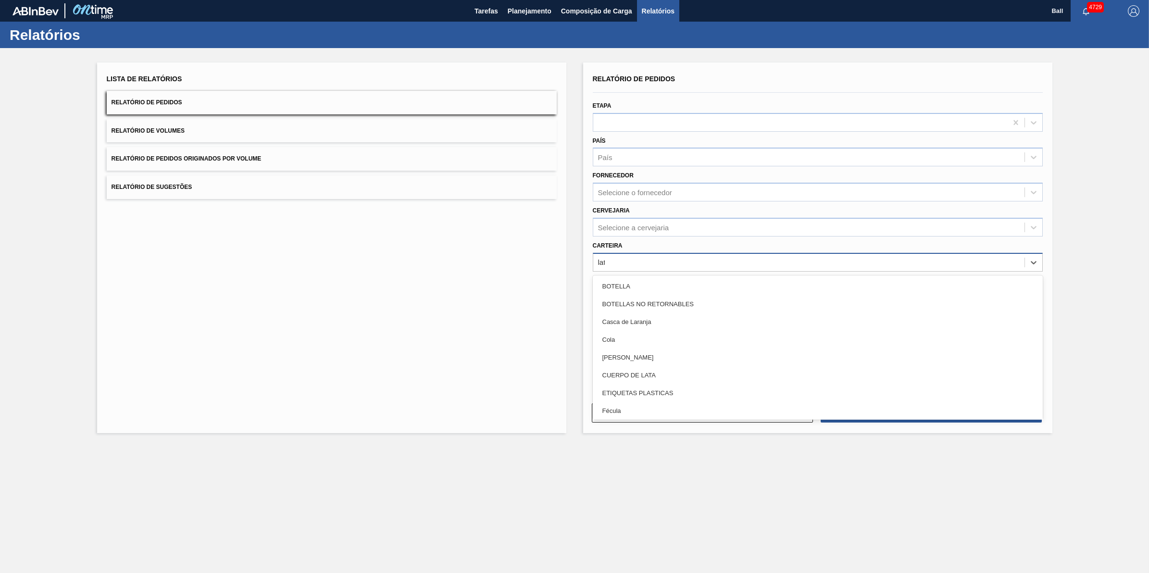
type input "lata"
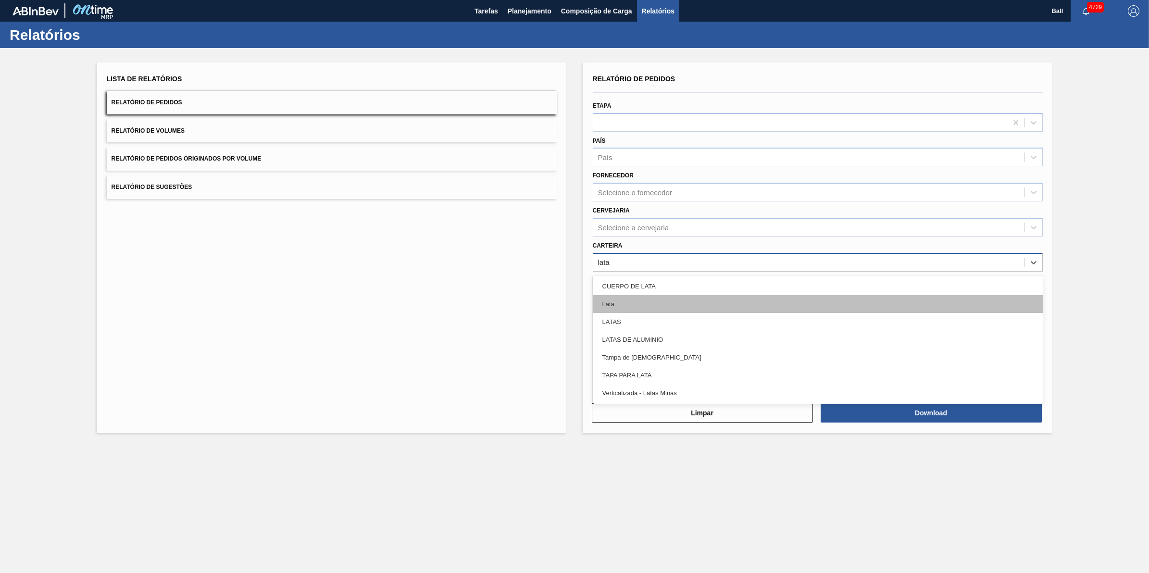
click at [615, 296] on div "Lata" at bounding box center [818, 304] width 450 height 18
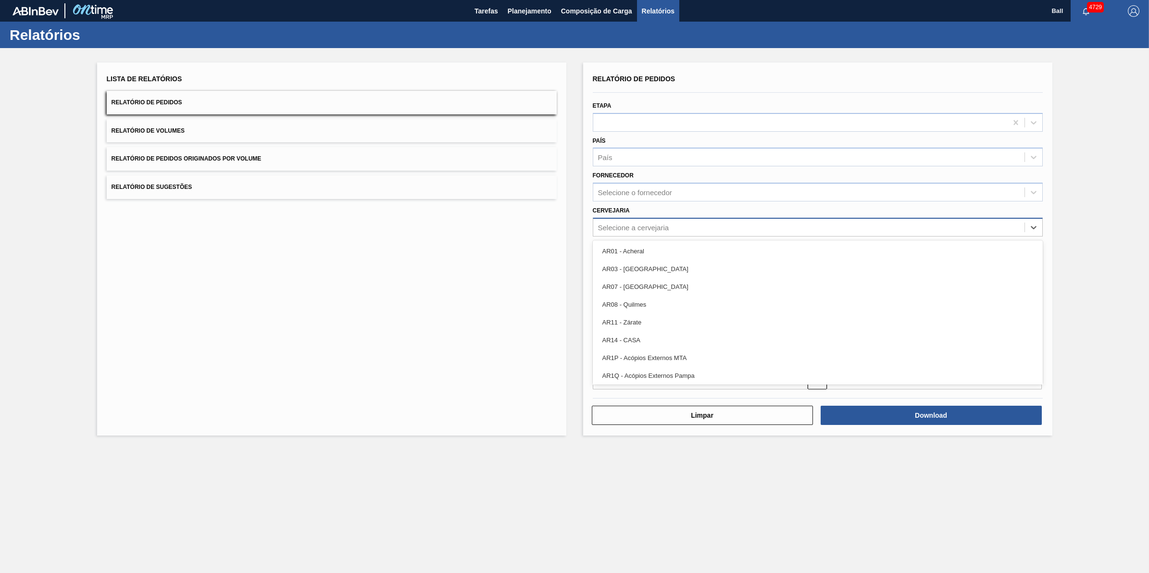
click at [676, 224] on div "Selecione a cervejaria" at bounding box center [808, 227] width 431 height 14
type input "via"
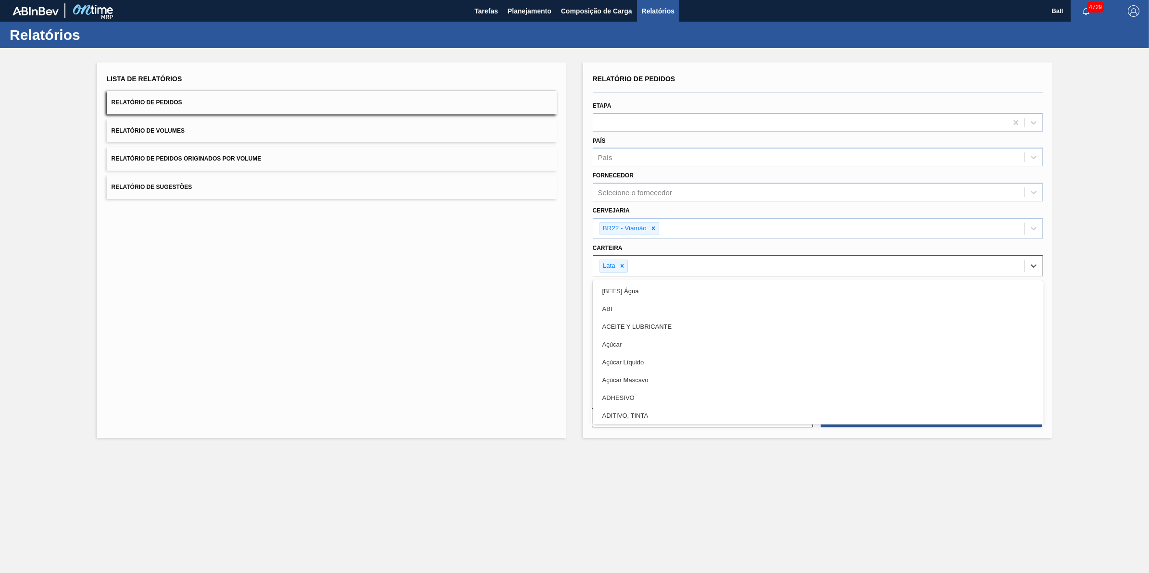
click at [738, 260] on div "Lata" at bounding box center [808, 266] width 431 height 20
paste input "BR09"
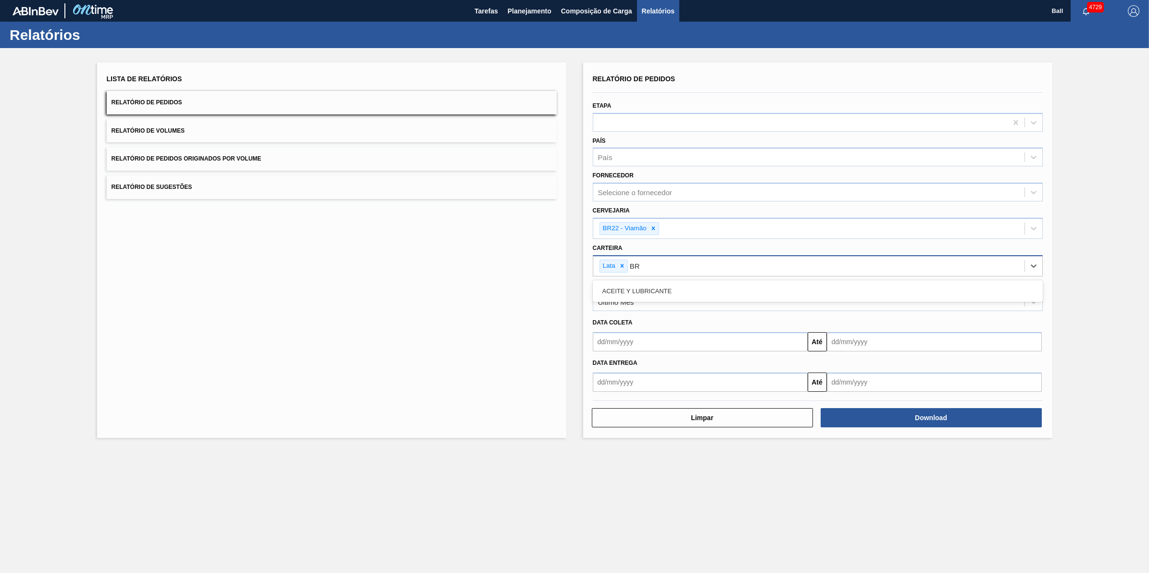
type input "B"
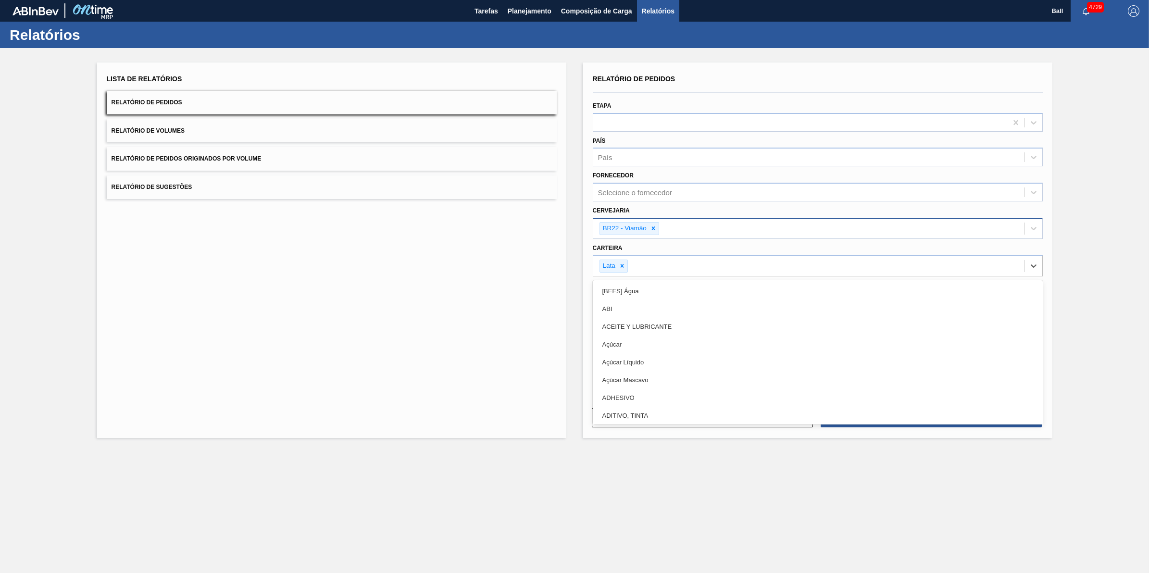
click at [736, 235] on div "BR22 - Viamão" at bounding box center [808, 229] width 431 height 20
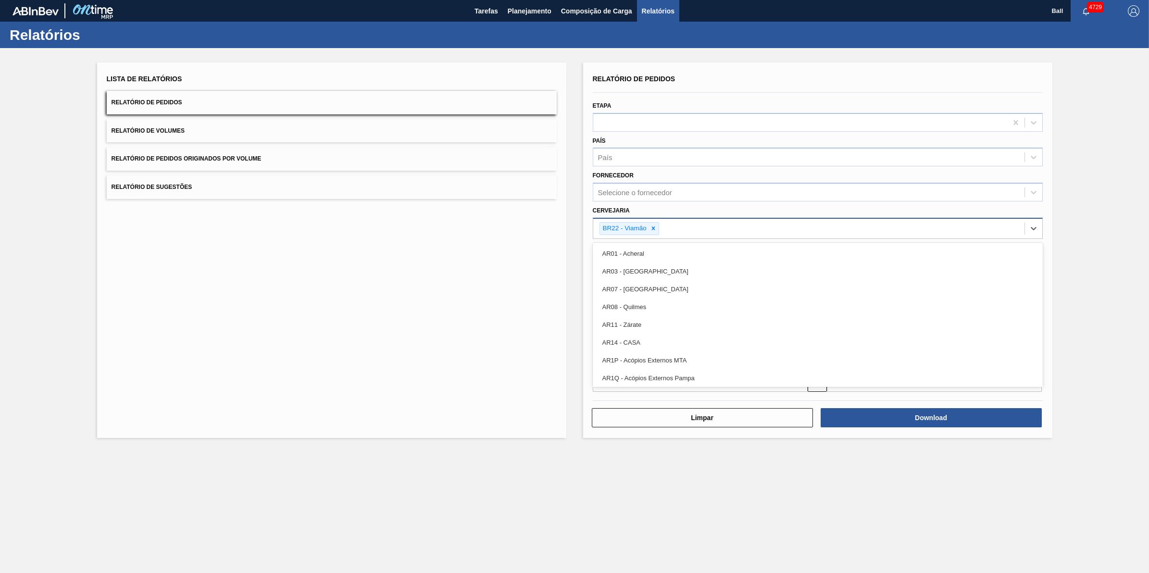
paste input "BR09"
type input "BR09"
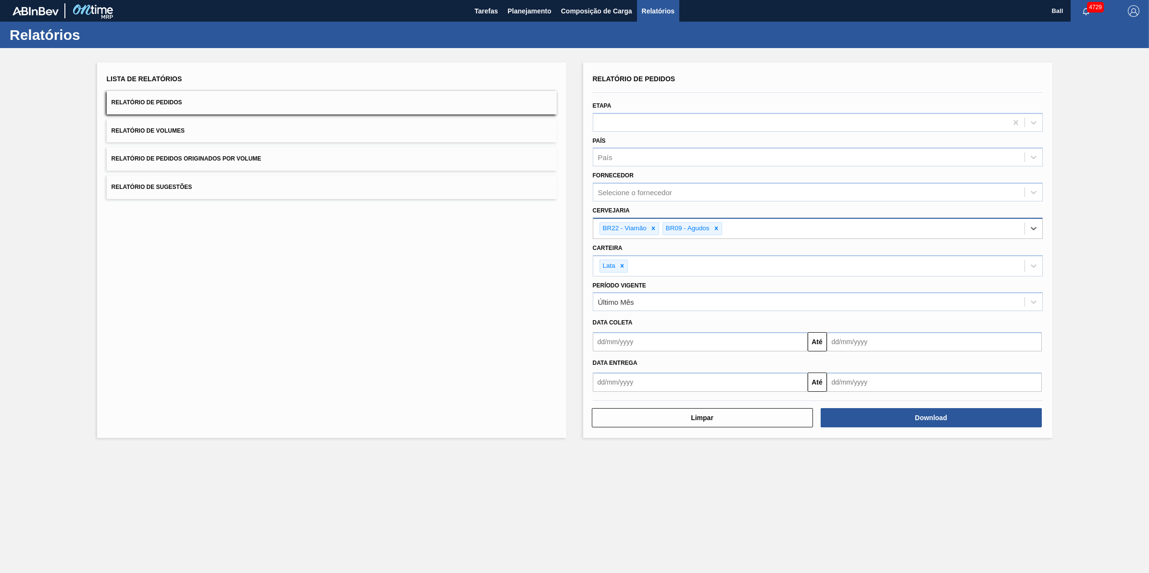
paste input "BR03"
type input "BR03"
paste input "BR04"
type input "BR04"
paste input "BR10"
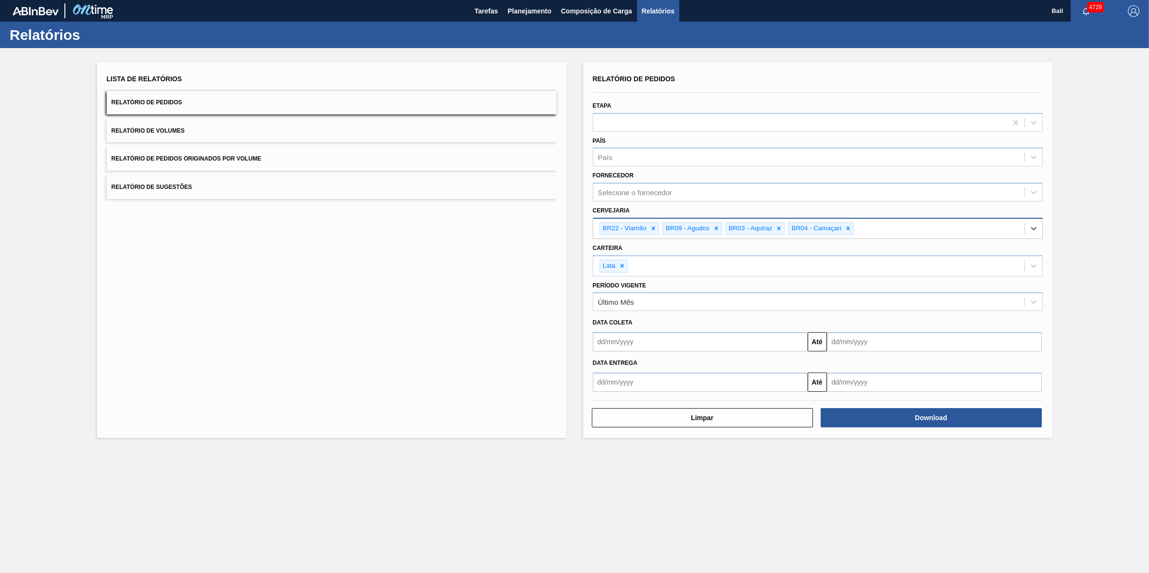
type input "BR10"
paste input "BR16"
type input "BR16"
paste input "BR23"
type input "BR23"
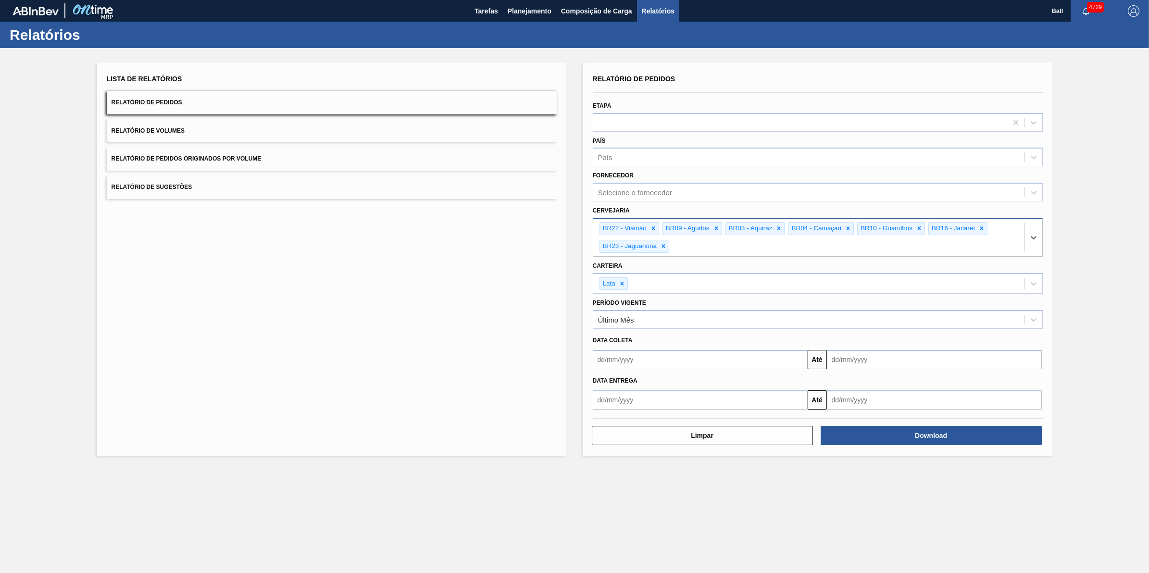
paste input "BR15"
type input "BR15"
paste input "BR21"
type input "BR21"
paste input "BR07"
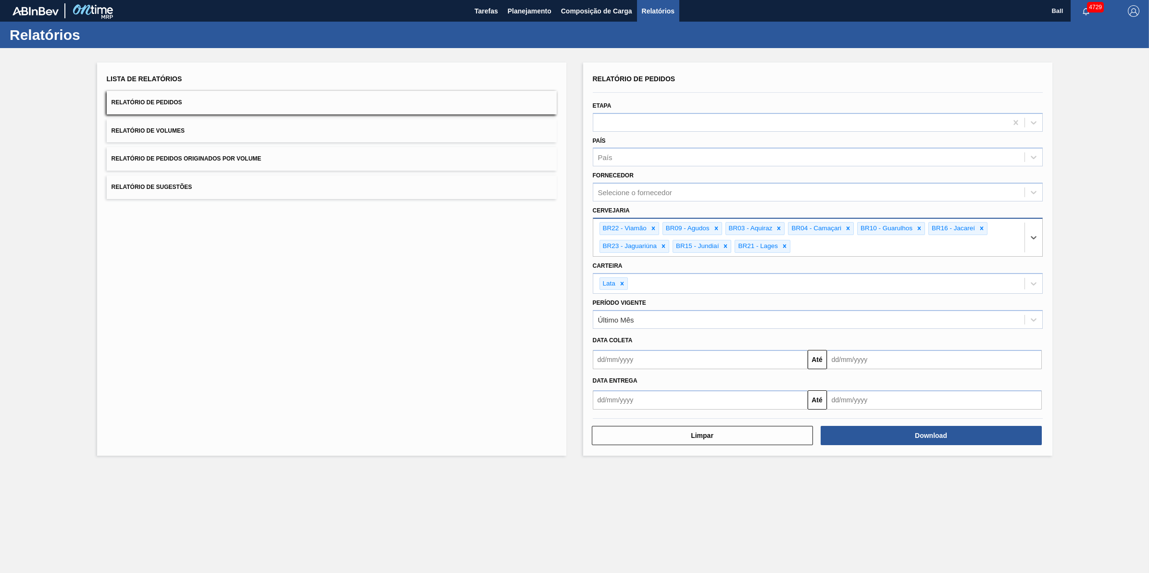
type input "BR07"
paste input "BR11"
type input "BR11"
paste input "BR19"
type input "BR19"
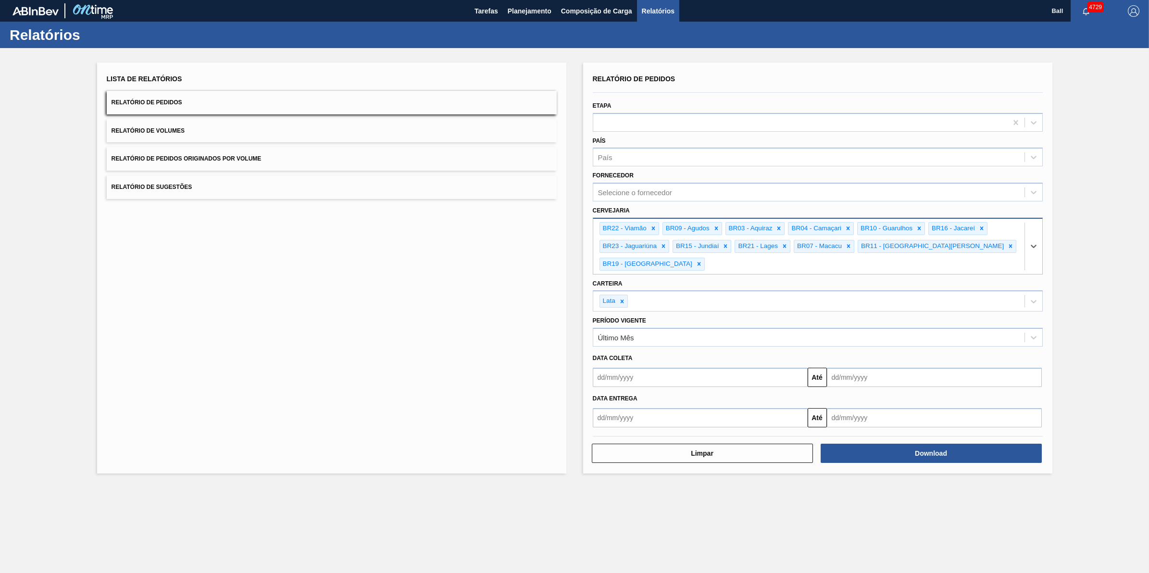
paste input "BR18"
type input "BR18"
paste input "BR13"
type input "BR13"
paste input "BR24"
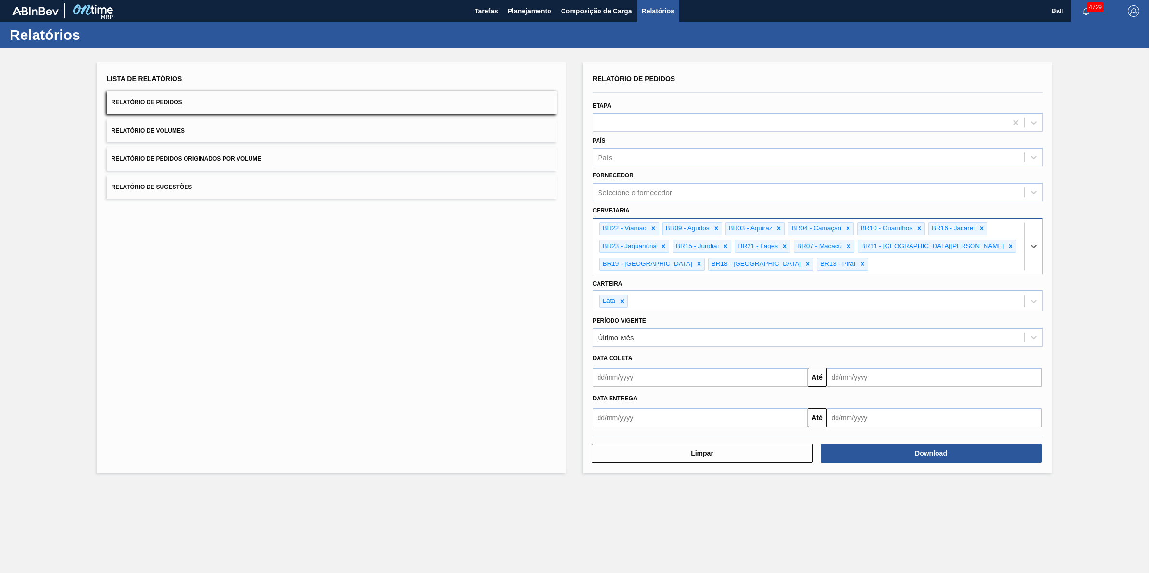
type input "BR24"
paste input "BR02"
type input "BR02"
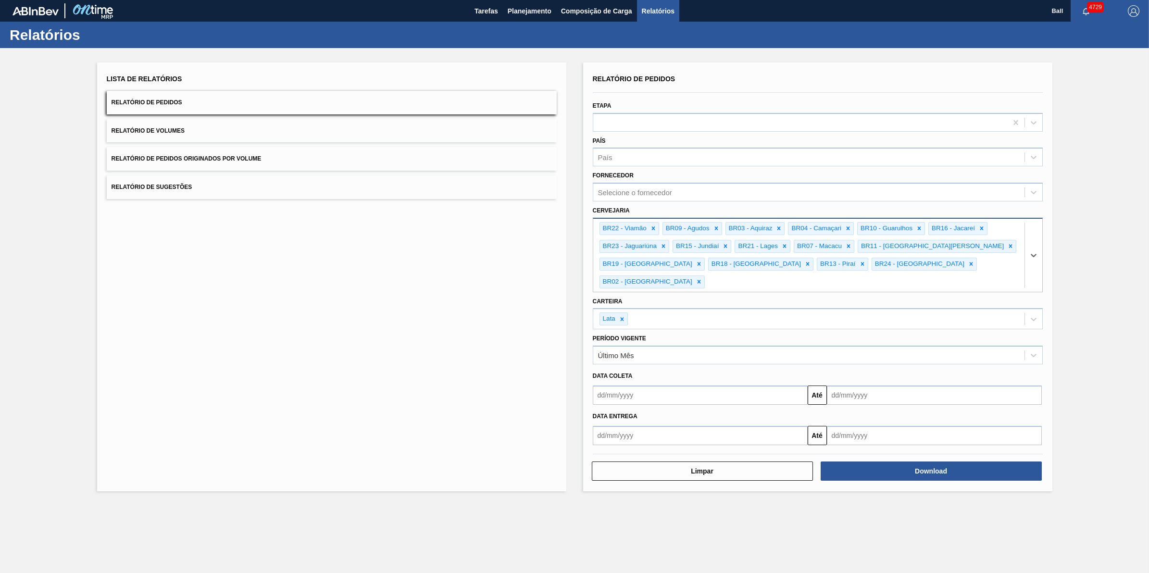
paste input "BR08"
type input "BR08"
paste input "BR22"
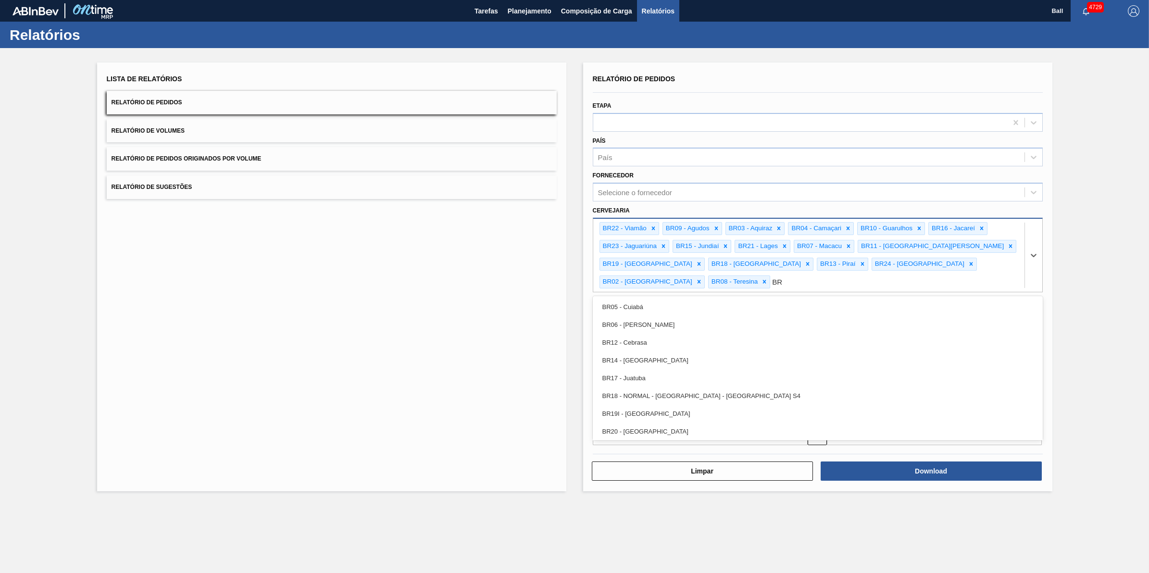
type input "B"
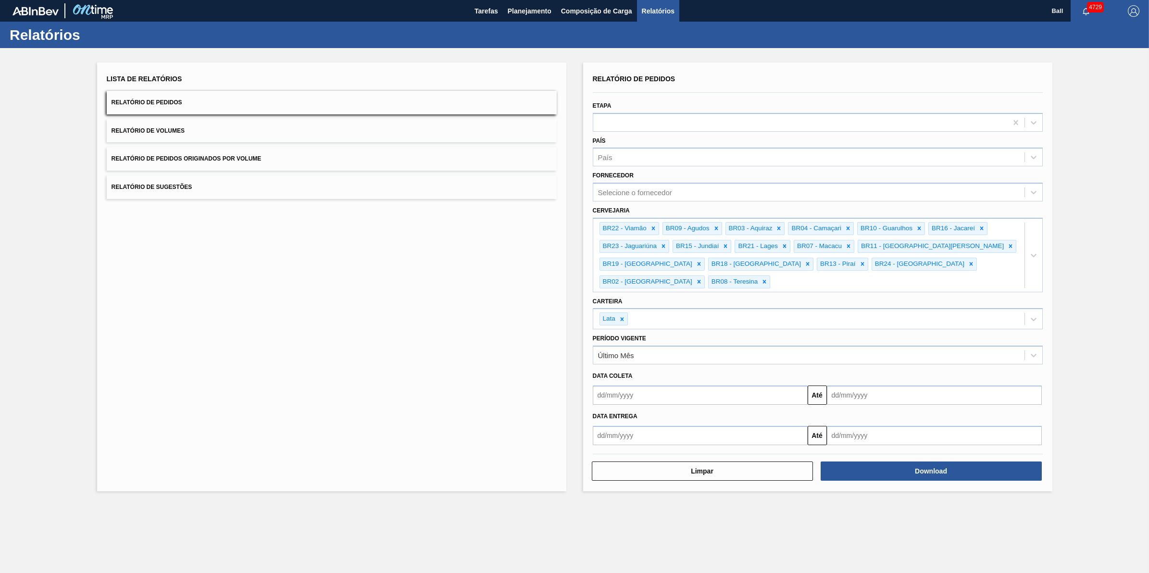
click at [261, 230] on div "Lista de Relatórios Relatório de Pedidos Relatório de Volumes Relatório de Pedi…" at bounding box center [331, 277] width 469 height 429
click at [321, 436] on div "Lista de Relatórios Relatório de Pedidos Relatório de Volumes Relatório de Pedi…" at bounding box center [331, 277] width 469 height 429
click at [674, 124] on div at bounding box center [800, 122] width 414 height 14
click at [681, 121] on div at bounding box center [800, 122] width 414 height 14
click at [712, 119] on div at bounding box center [800, 122] width 414 height 14
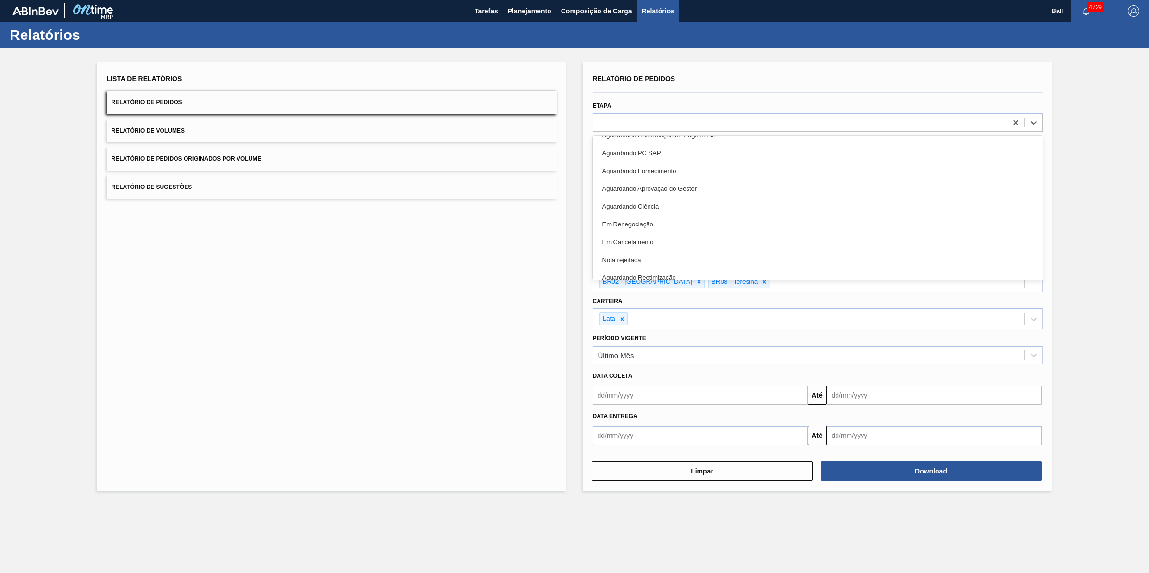
scroll to position [215, 0]
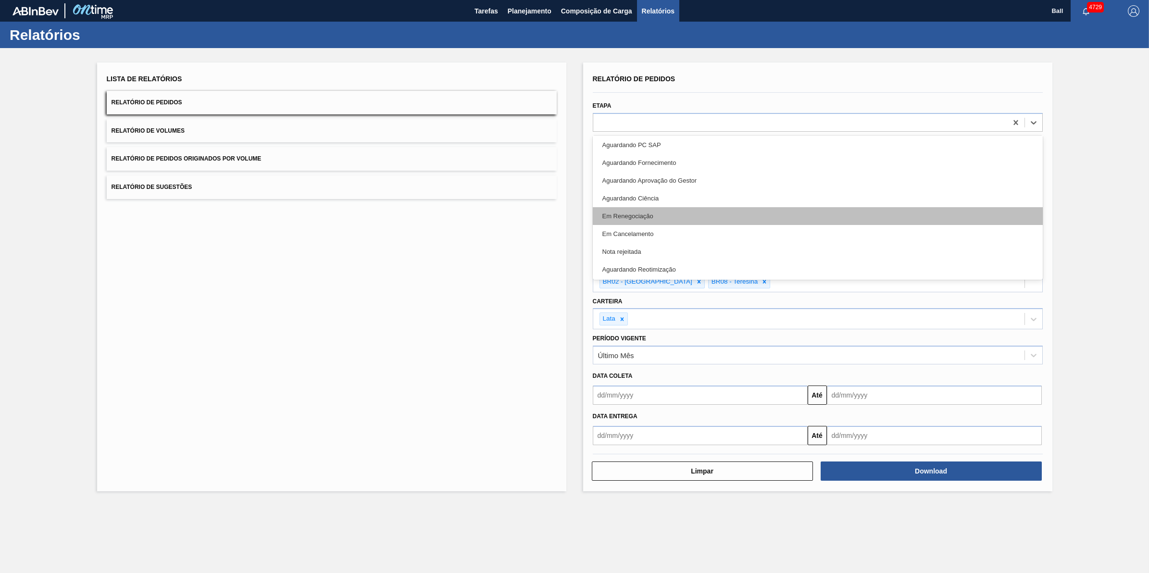
click at [671, 217] on div "Em Renegociação" at bounding box center [818, 216] width 450 height 18
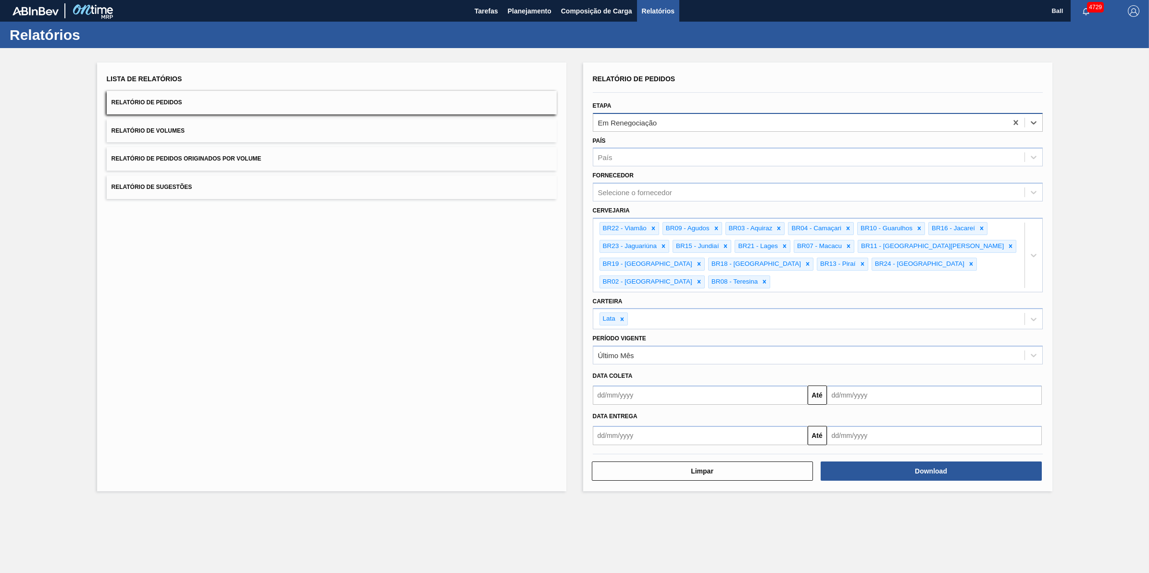
click at [708, 114] on div "Em Renegociação" at bounding box center [818, 122] width 450 height 19
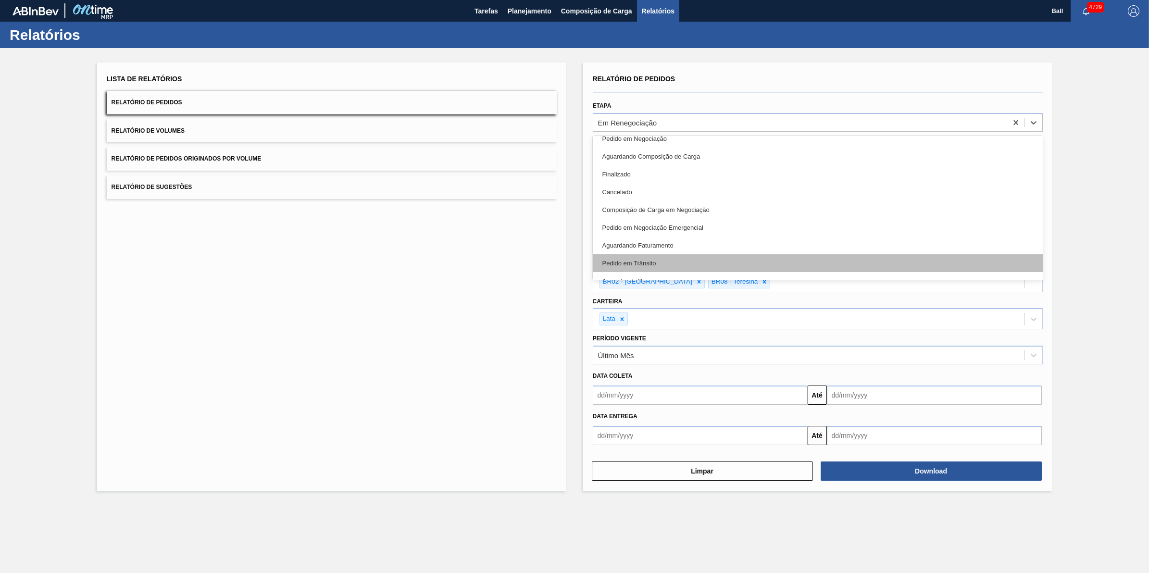
scroll to position [0, 0]
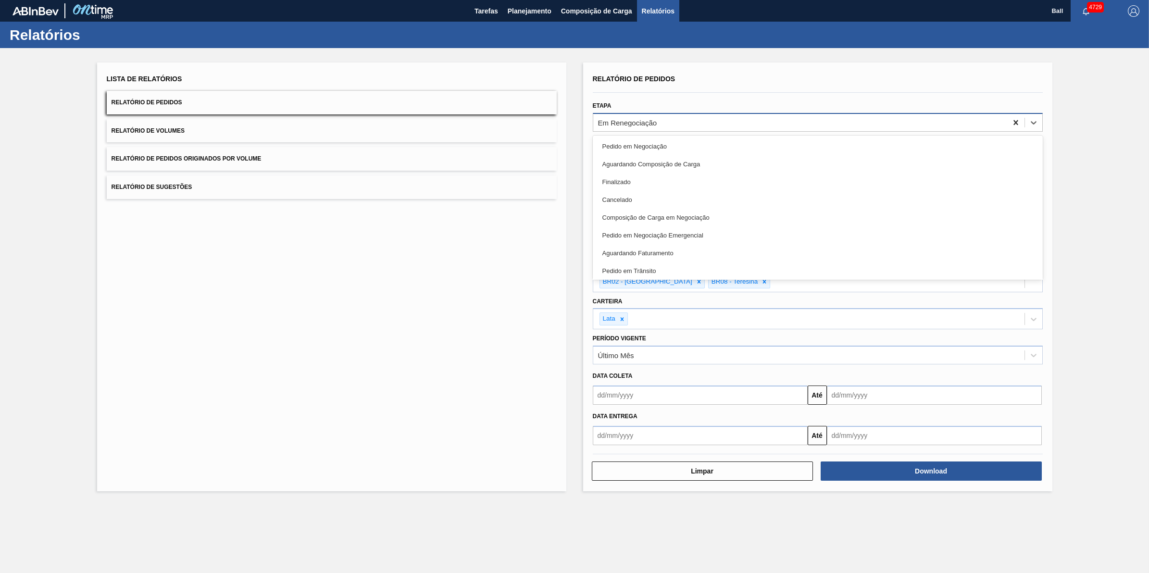
click at [1010, 124] on div at bounding box center [1015, 122] width 17 height 17
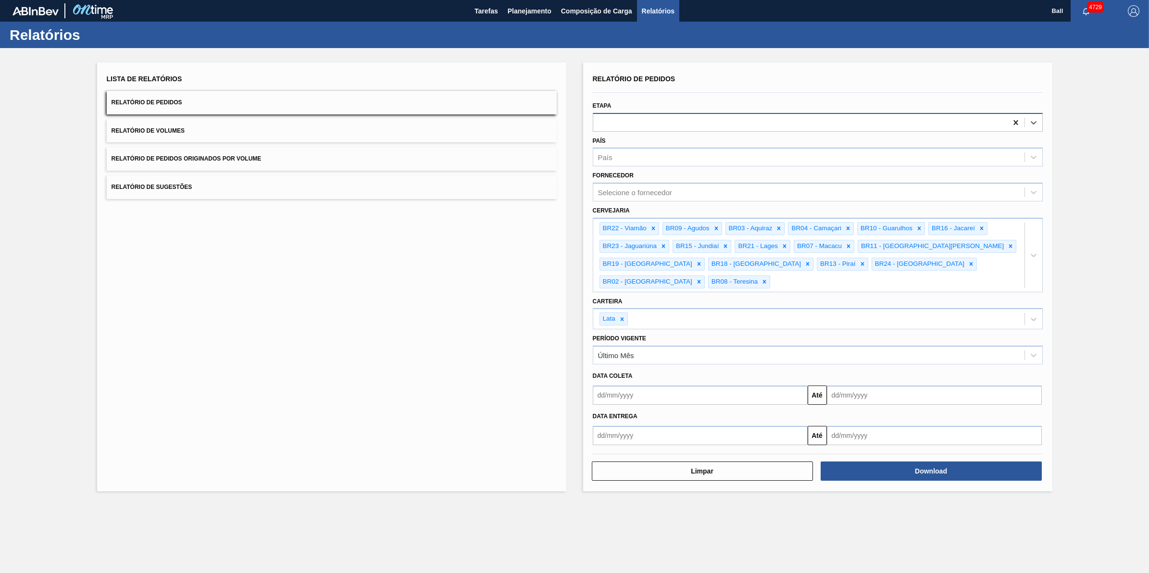
click at [1013, 121] on icon at bounding box center [1016, 123] width 10 height 10
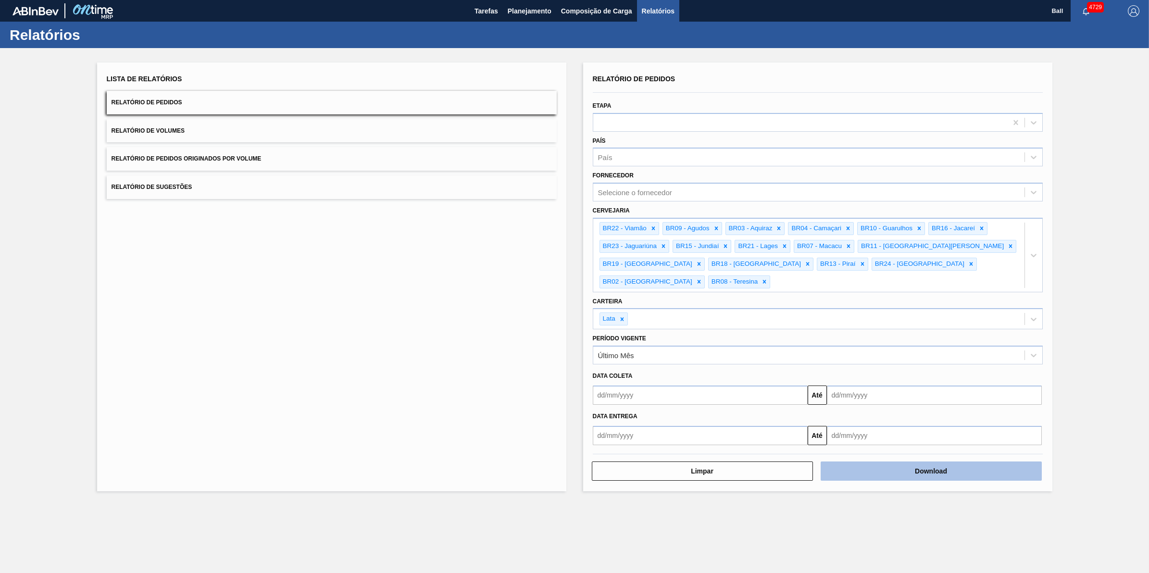
click at [954, 462] on button "Download" at bounding box center [931, 471] width 221 height 19
click at [243, 134] on button "Relatório de Volumes" at bounding box center [332, 131] width 450 height 24
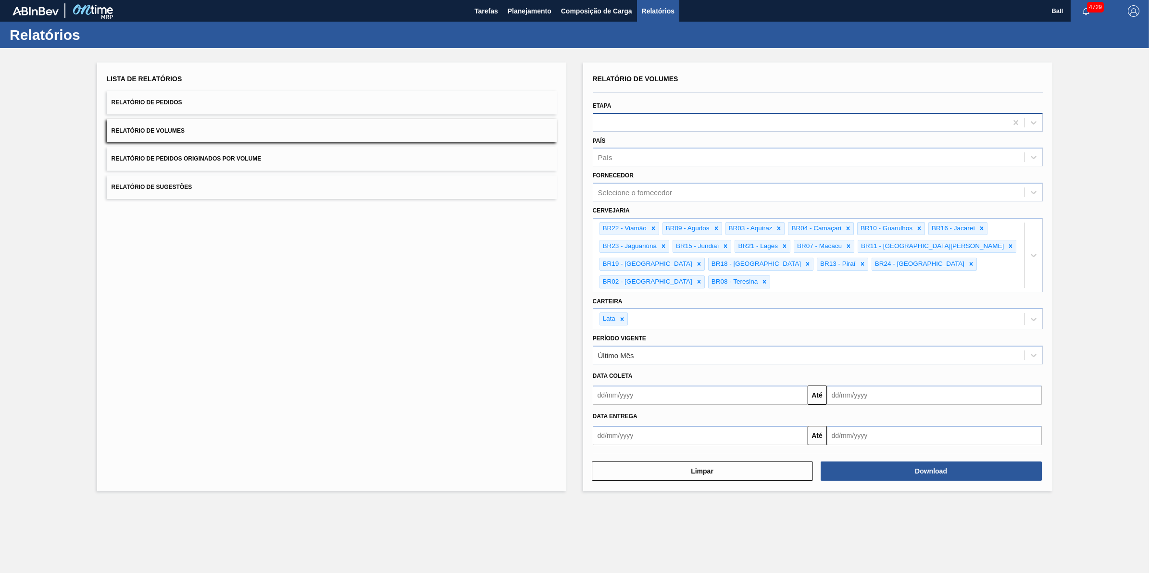
click at [746, 126] on div at bounding box center [800, 122] width 414 height 14
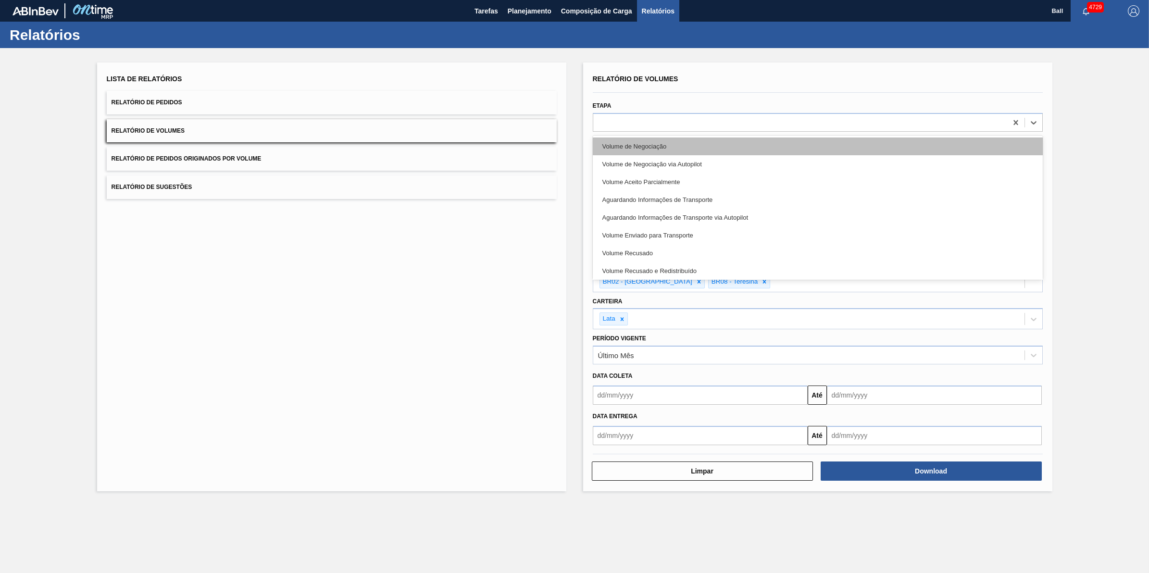
click at [732, 148] on div "Volume de Negociação" at bounding box center [818, 147] width 450 height 18
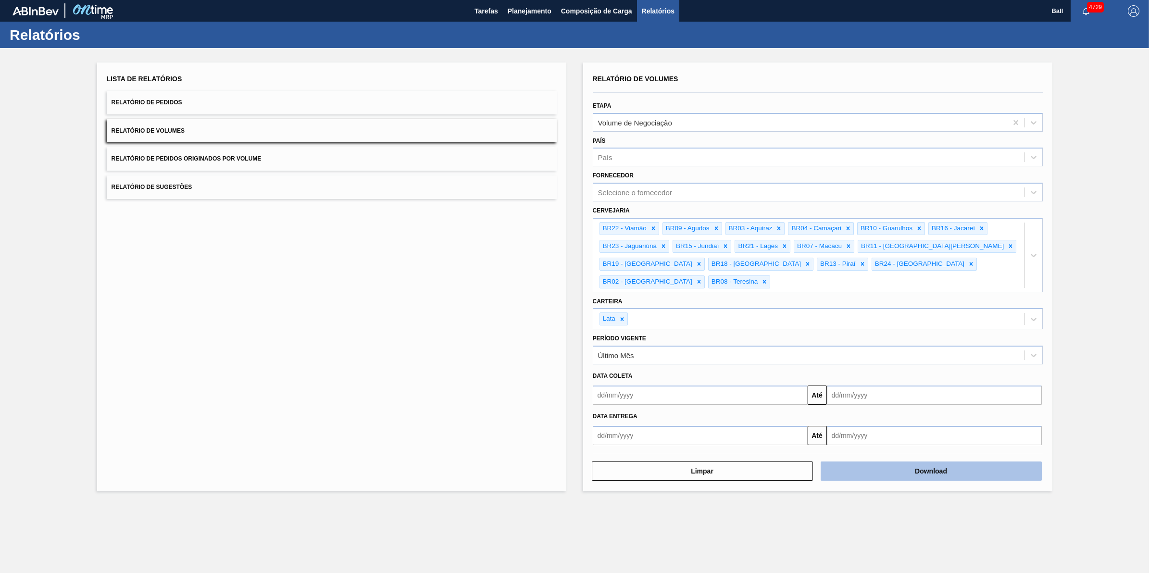
click at [1018, 462] on button "Download" at bounding box center [931, 471] width 221 height 19
click at [232, 301] on div "Lista de Relatórios Relatório de Pedidos Relatório de Volumes Relatório de Pedi…" at bounding box center [331, 277] width 469 height 429
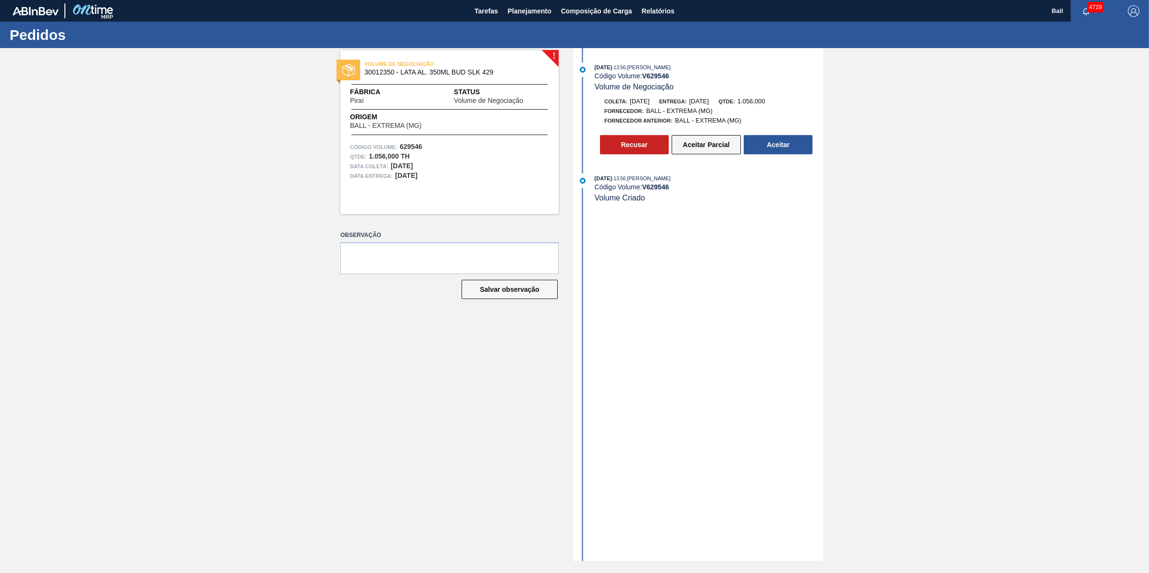
click at [707, 147] on button "Aceitar Parcial" at bounding box center [706, 144] width 69 height 19
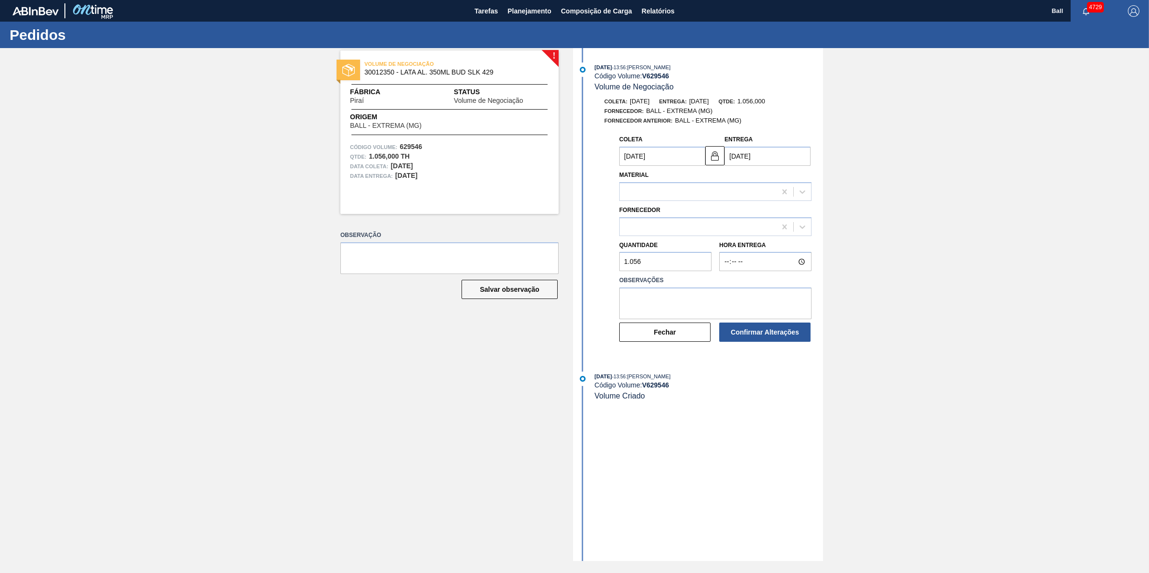
type input "[DATE]"
click at [802, 234] on div at bounding box center [802, 226] width 17 height 17
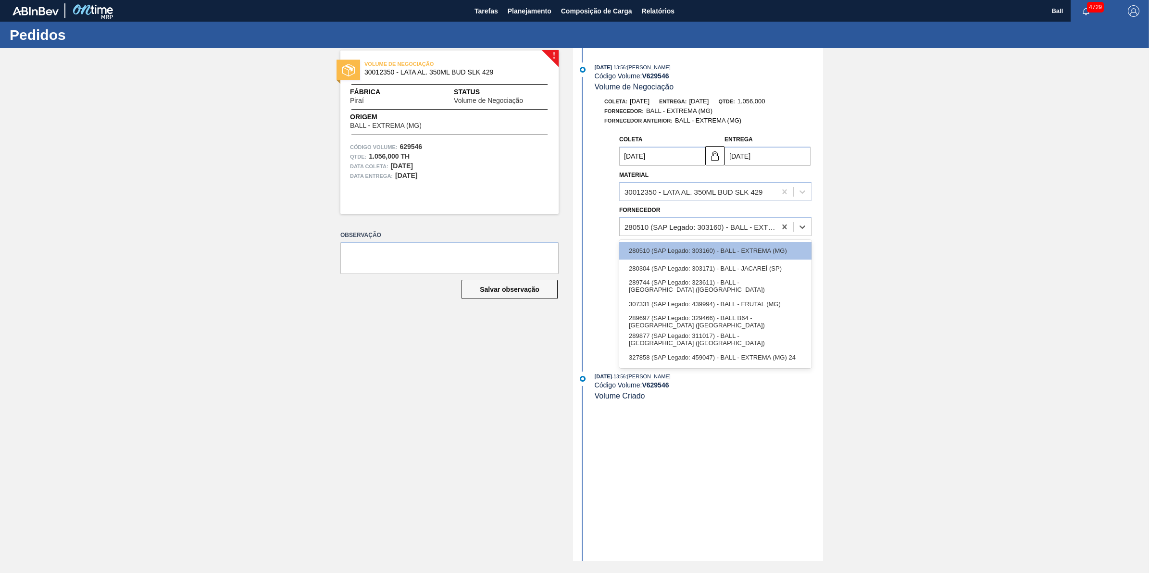
click at [847, 213] on div "! VOLUME DE NEGOCIAÇÃO 30012350 - LATA AL. 350ML BUD SLK 429 Fábrica Piraí Stat…" at bounding box center [574, 304] width 1149 height 513
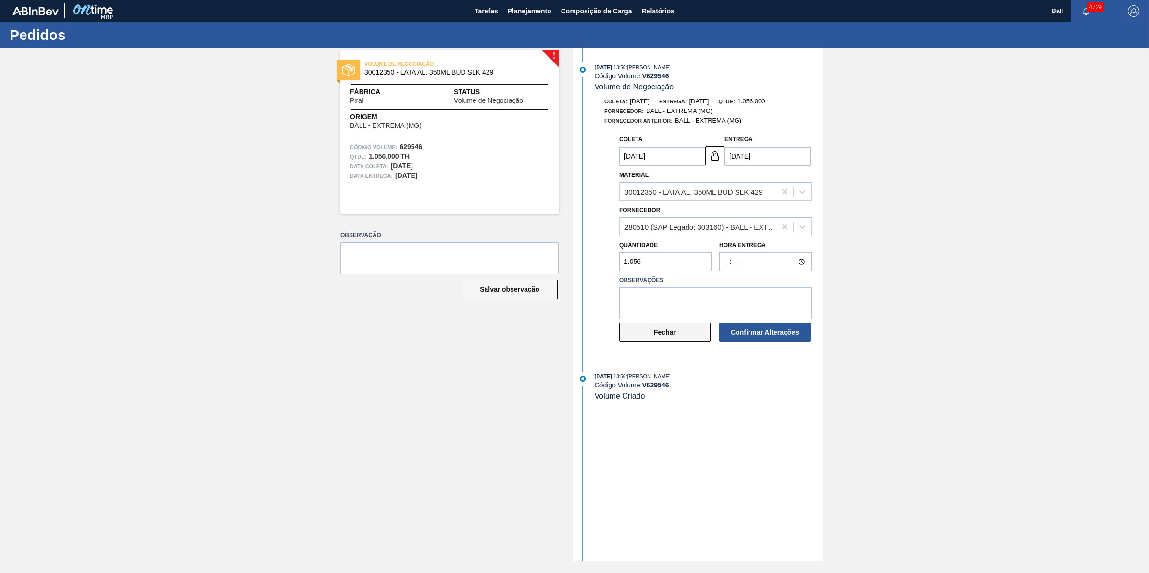
click at [667, 338] on button "Fechar" at bounding box center [664, 332] width 91 height 19
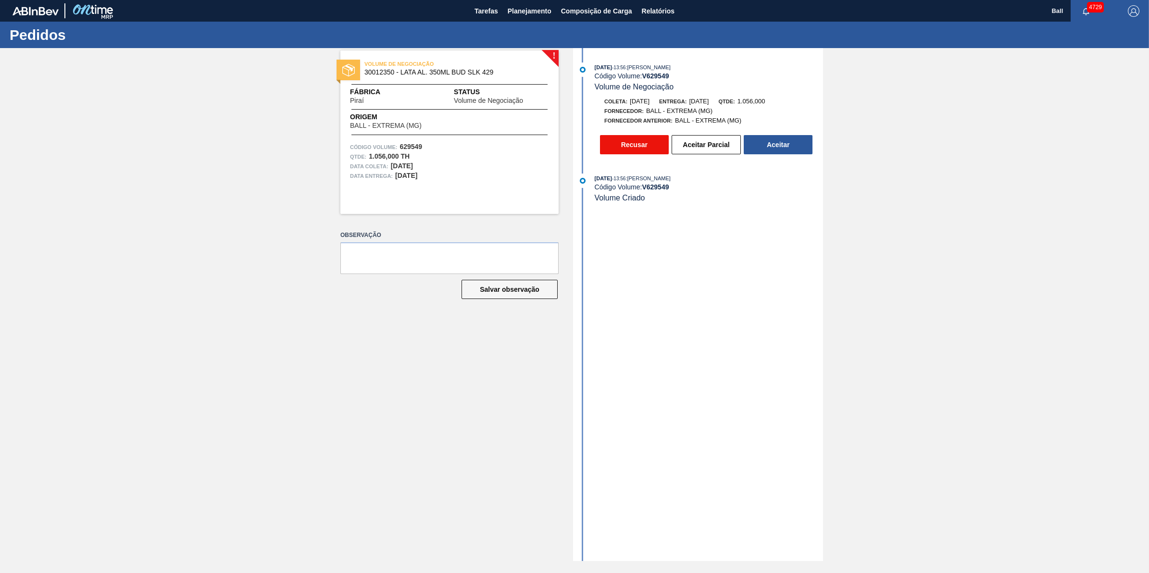
click at [657, 148] on button "Recusar" at bounding box center [634, 144] width 69 height 19
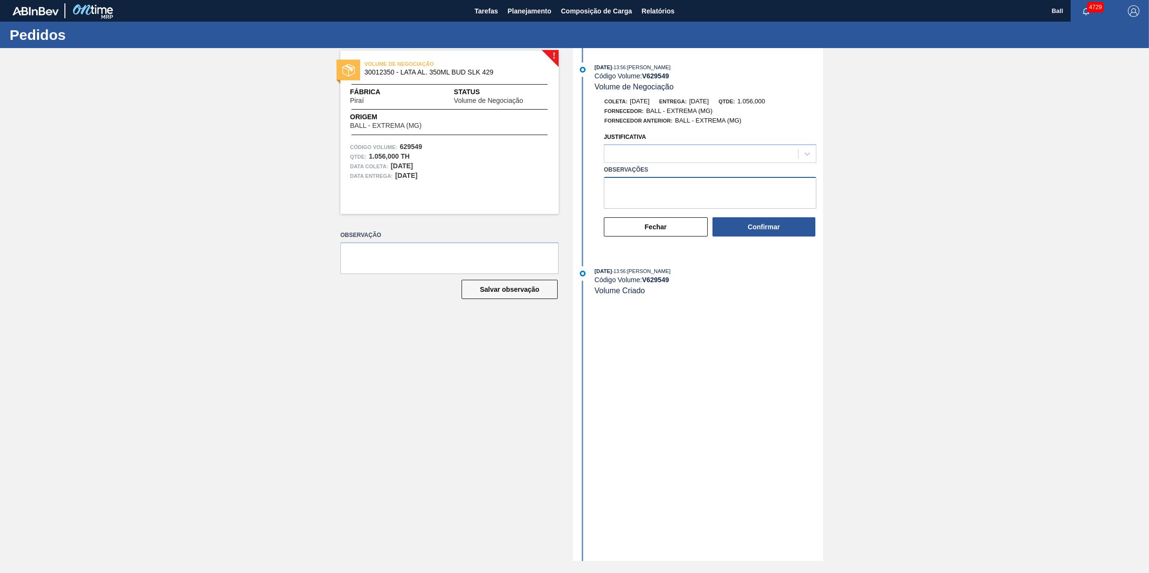
click at [715, 193] on textarea "Observações" at bounding box center [710, 193] width 213 height 32
paste textarea "CÓDIGO BALL ERRADO, NECESSÁRIO AJUSTE PARA TRAMITE AUTOMÁTICO, AJUSTAR E RETORN…"
type textarea "CÓDIGO BALL ERRADO, NECESSÁRIO AJUSTE PARA TRAMITE AUTOMÁTICO, AJUSTAR E RETORN…"
click at [705, 141] on div "Justificativa" at bounding box center [710, 146] width 213 height 33
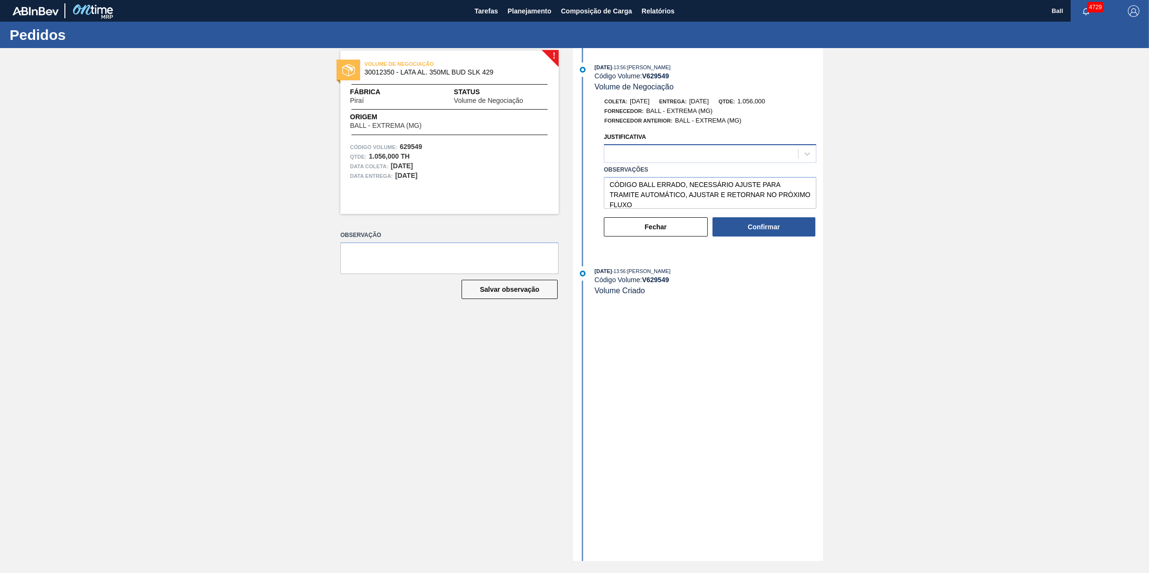
click at [705, 152] on div at bounding box center [701, 154] width 194 height 14
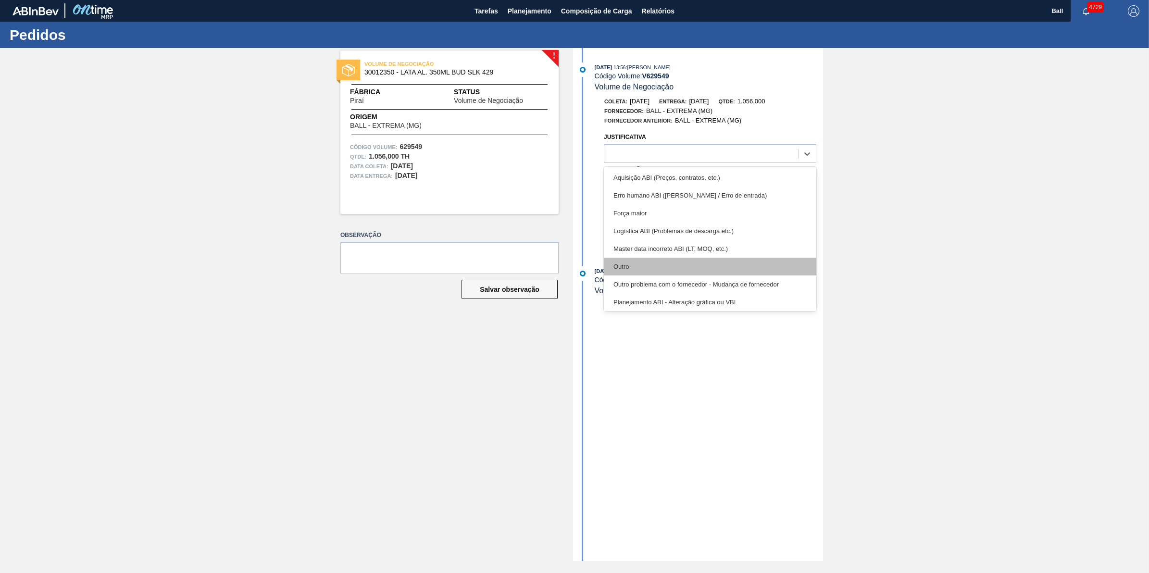
click at [669, 269] on div "Outro" at bounding box center [710, 267] width 213 height 18
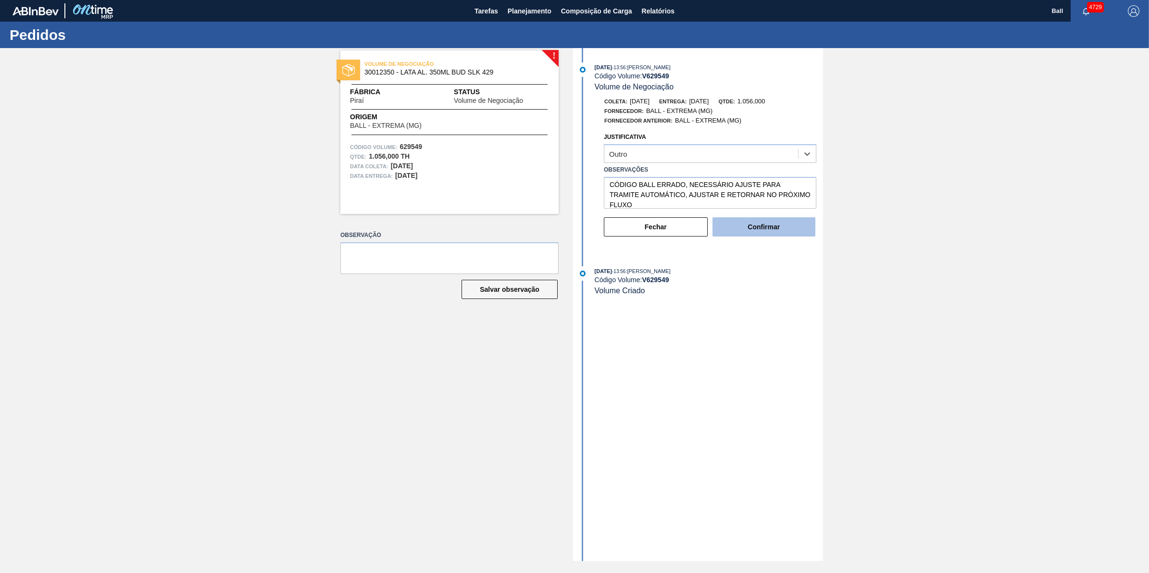
click at [777, 236] on button "Confirmar" at bounding box center [764, 226] width 103 height 19
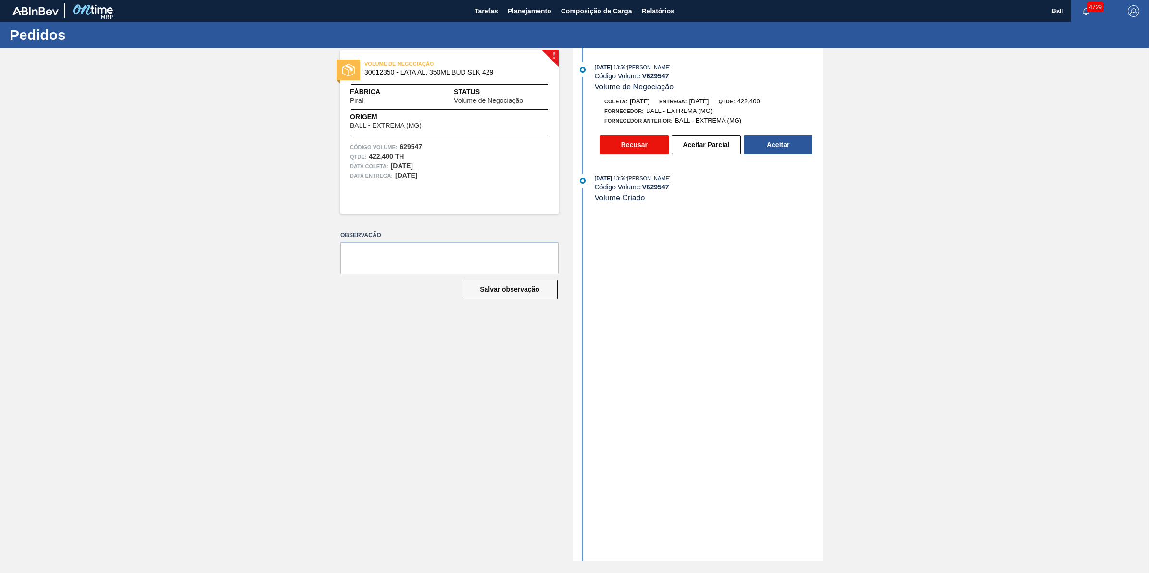
click at [612, 149] on button "Recusar" at bounding box center [634, 144] width 69 height 19
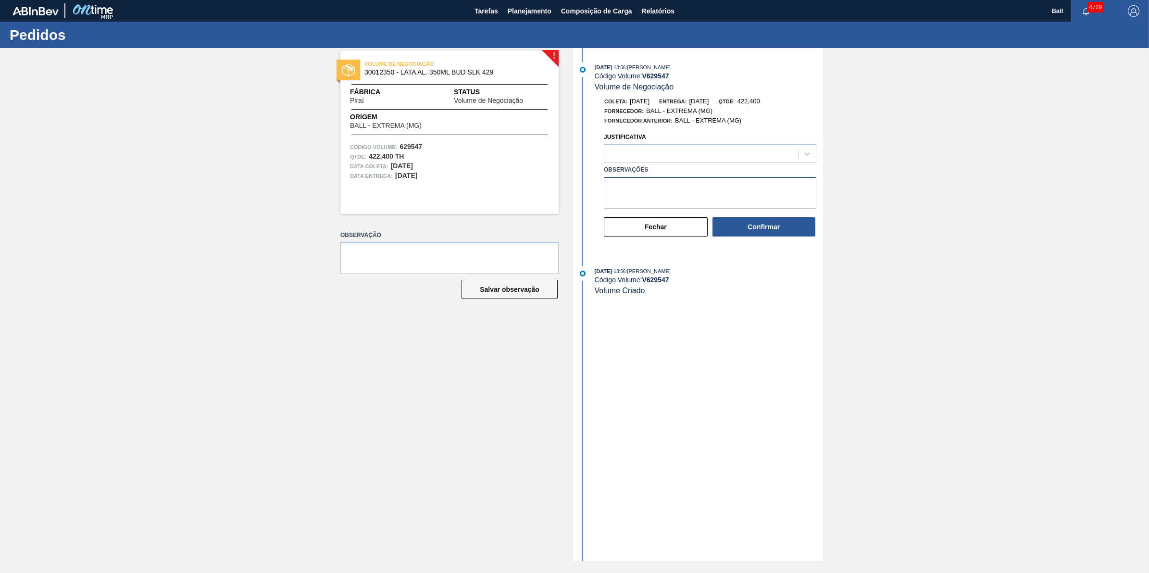
click at [731, 206] on textarea "Observações" at bounding box center [710, 193] width 213 height 32
paste textarea "CÓDIGO BALL ERRADO, NECESSÁRIO AJUSTE PARA TRAMITE AUTOMÁTICO, AJUSTAR E RETORN…"
type textarea "CÓDIGO BALL ERRADO, NECESSÁRIO AJUSTE PARA TRAMITE AUTOMÁTICO, AJUSTAR E RETORN…"
click at [761, 155] on div at bounding box center [701, 154] width 194 height 14
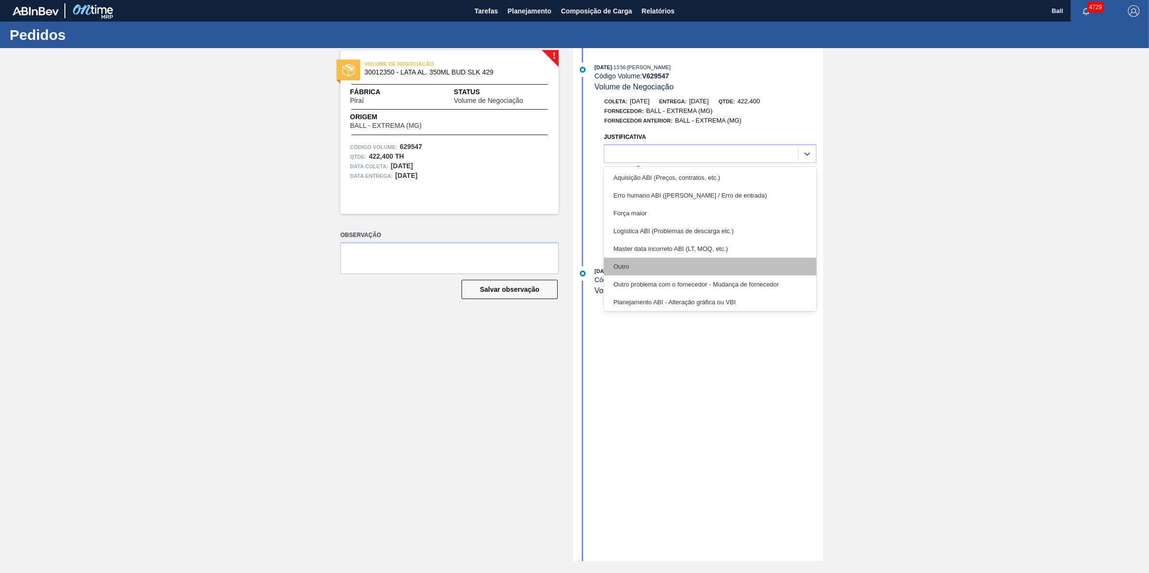
click at [678, 264] on div "Outro" at bounding box center [710, 267] width 213 height 18
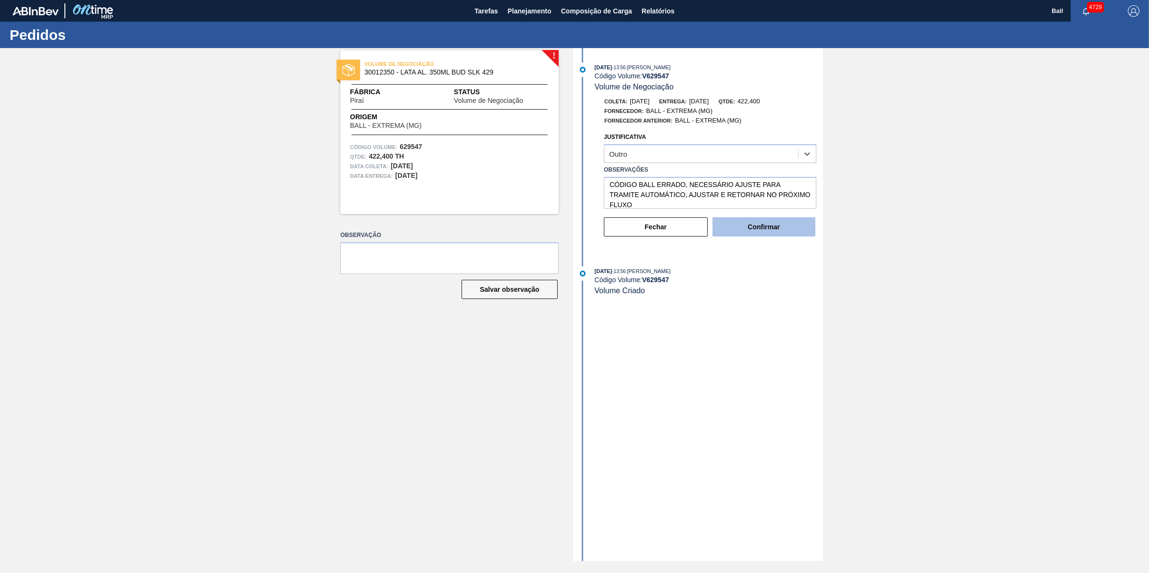
click at [788, 237] on button "Confirmar" at bounding box center [764, 226] width 103 height 19
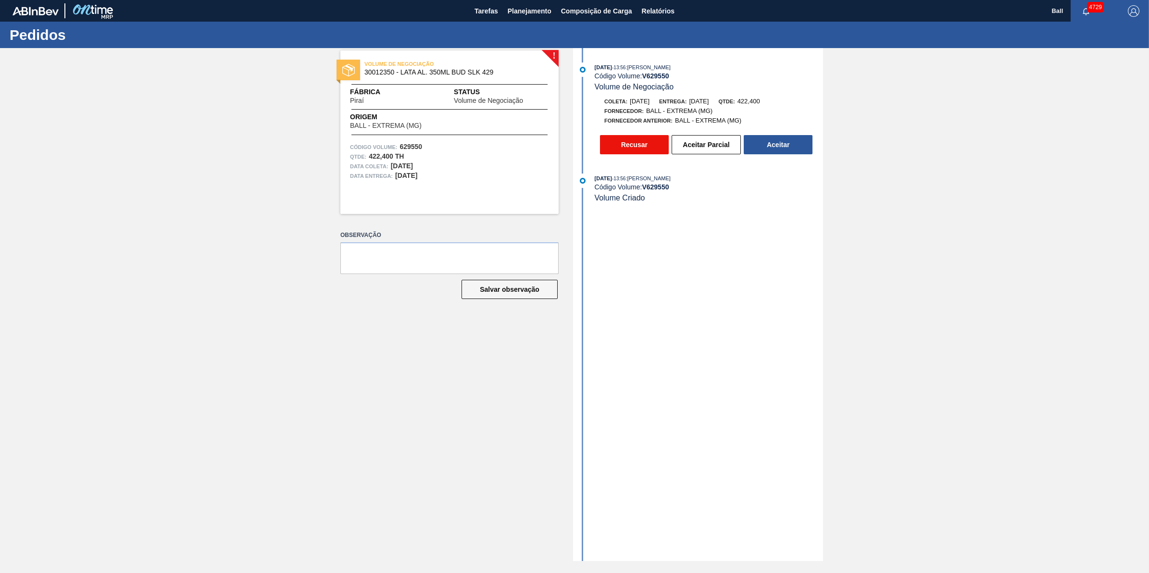
click at [656, 146] on button "Recusar" at bounding box center [634, 144] width 69 height 19
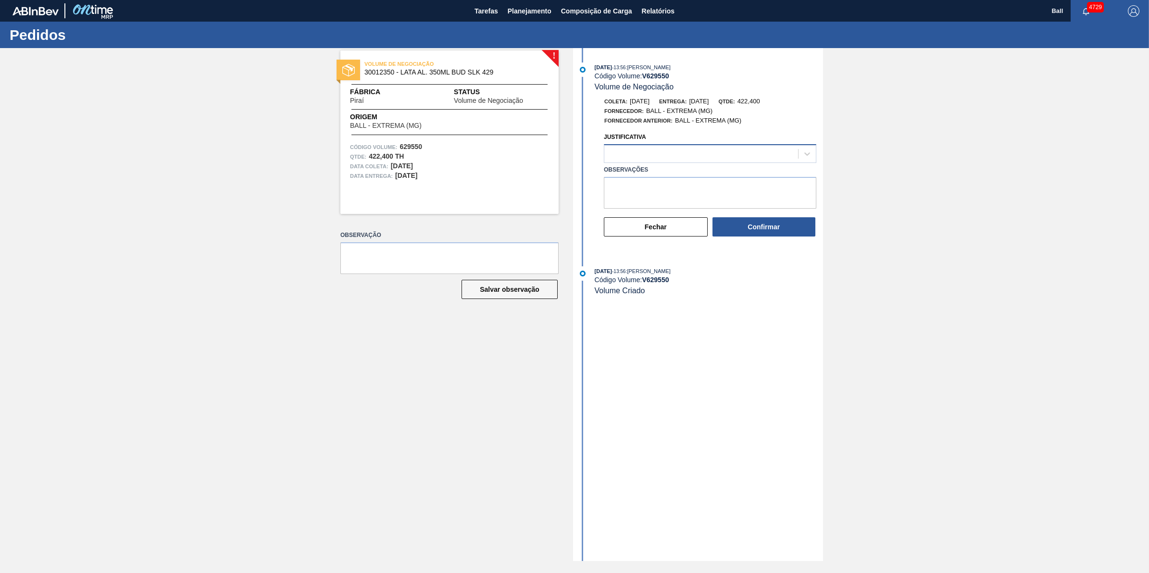
click at [669, 151] on div at bounding box center [701, 154] width 194 height 14
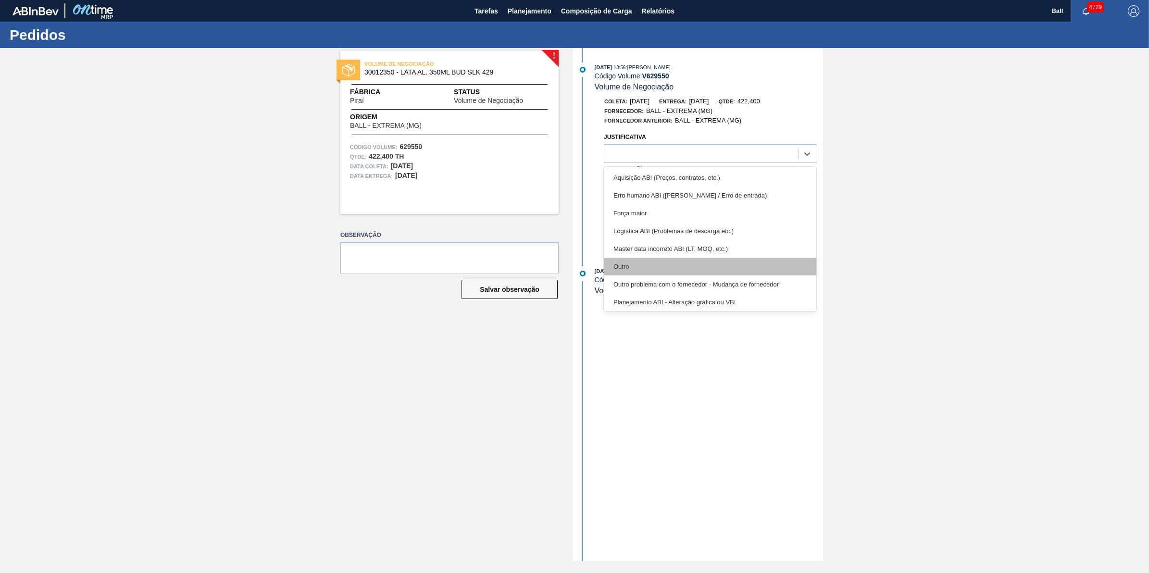
click at [672, 269] on div "Outro" at bounding box center [710, 267] width 213 height 18
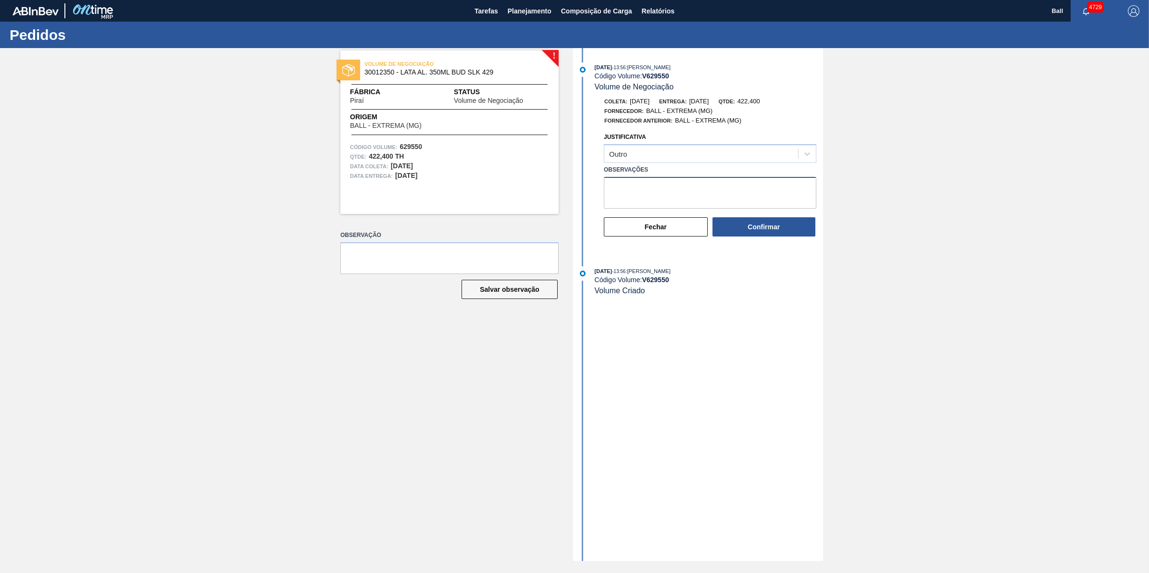
click at [679, 200] on textarea "Observações" at bounding box center [710, 193] width 213 height 32
paste textarea "CÓDIGO BALL ERRADO, NECESSÁRIO AJUSTE PARA TRAMITE AUTOMÁTICO, AJUSTAR E RETORN…"
type textarea "CÓDIGO BALL ERRADO, NECESSÁRIO AJUSTE PARA TRAMITE AUTOMÁTICO, AJUSTAR E RETORN…"
click at [787, 235] on button "Confirmar" at bounding box center [764, 226] width 103 height 19
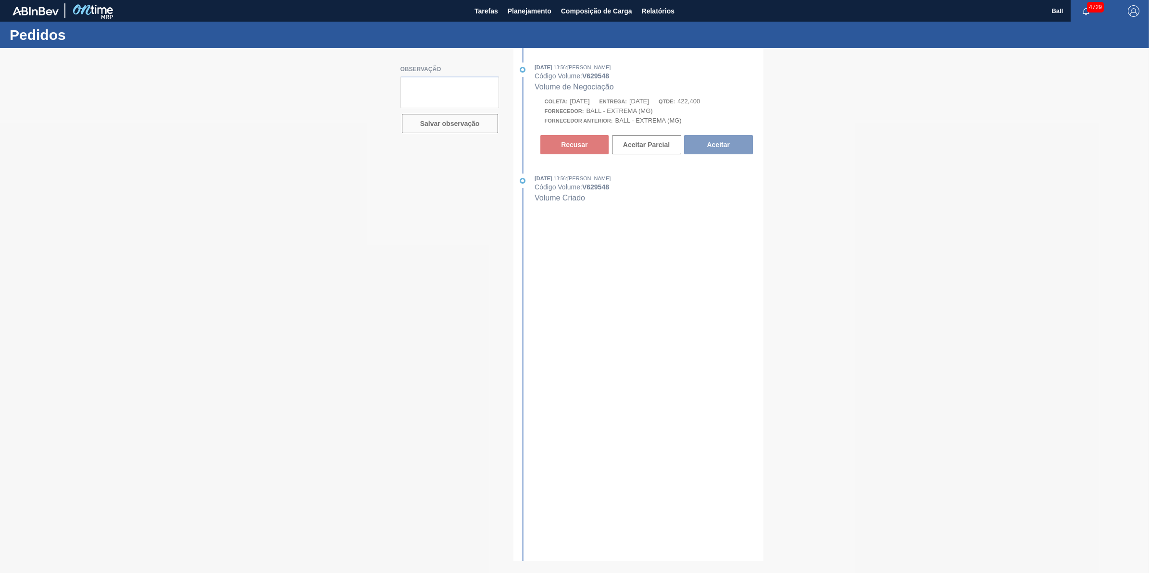
click at [534, 148] on div at bounding box center [574, 310] width 1149 height 525
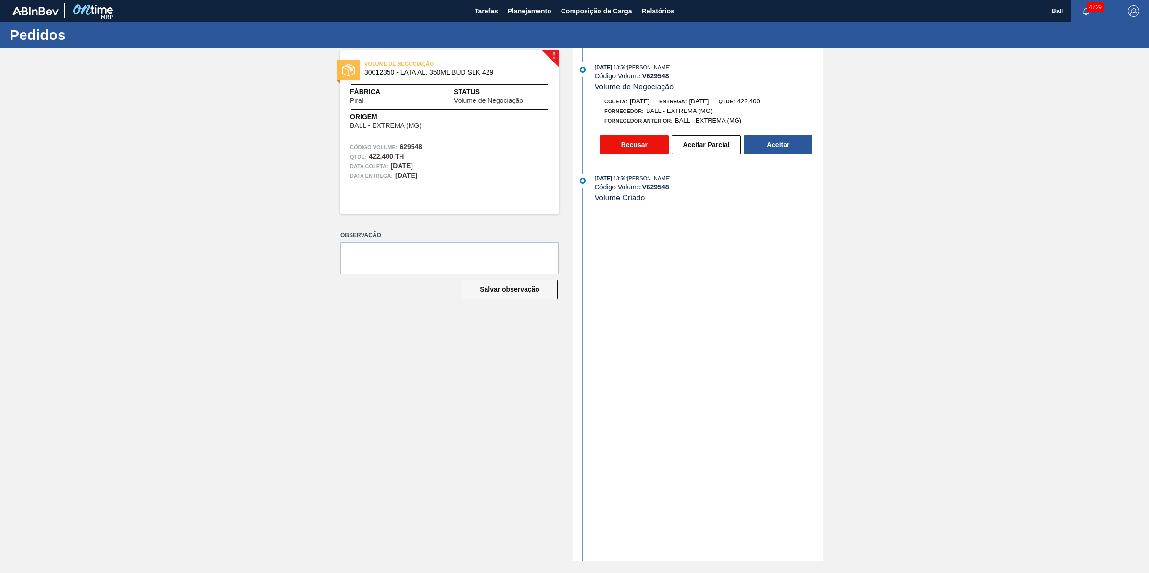
click at [636, 142] on button "Recusar" at bounding box center [634, 144] width 69 height 19
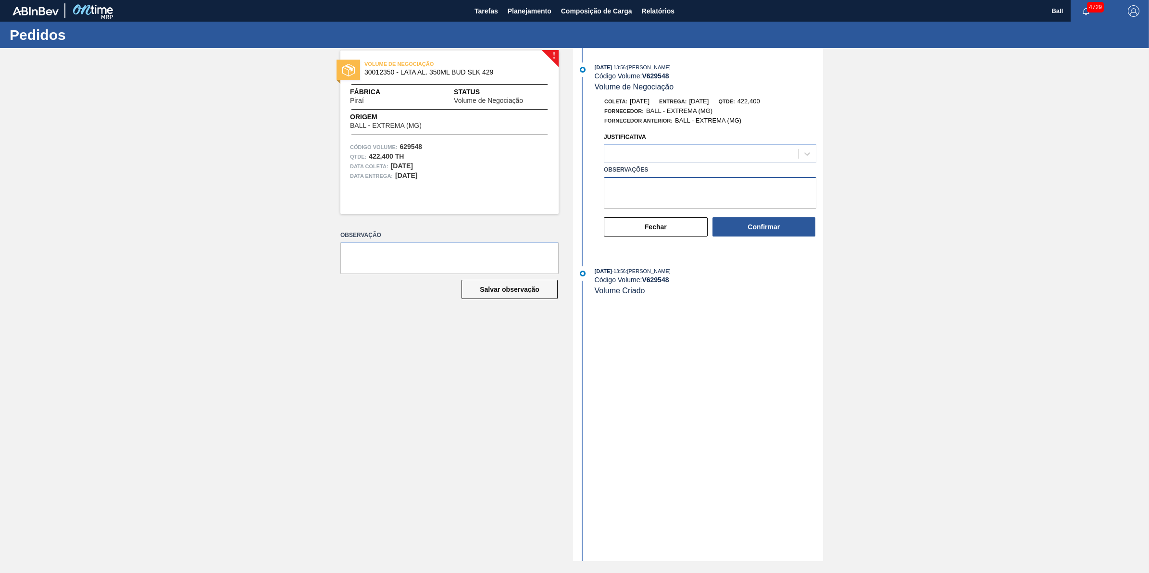
drag, startPoint x: 716, startPoint y: 200, endPoint x: 714, endPoint y: 186, distance: 14.5
click at [715, 200] on textarea "Observações" at bounding box center [710, 193] width 213 height 32
paste textarea "CÓDIGO BALL ERRADO, NECESSÁRIO AJUSTE PARA TRAMITE AUTOMÁTICO, AJUSTAR E RETORN…"
type textarea "CÓDIGO BALL ERRADO, NECESSÁRIO AJUSTE PARA TRAMITE AUTOMÁTICO, AJUSTAR E RETORN…"
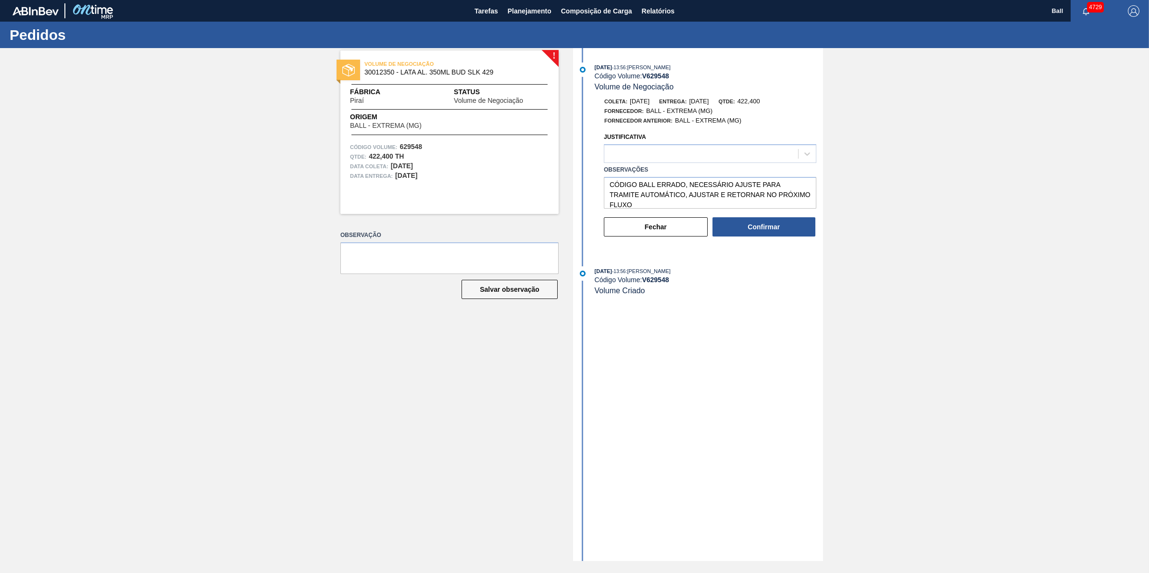
click at [713, 176] on label "Observações" at bounding box center [710, 170] width 213 height 14
click at [713, 177] on textarea "CÓDIGO BALL ERRADO, NECESSÁRIO AJUSTE PARA TRAMITE AUTOMÁTICO, AJUSTAR E RETORN…" at bounding box center [710, 193] width 213 height 32
click at [712, 161] on div at bounding box center [701, 154] width 194 height 14
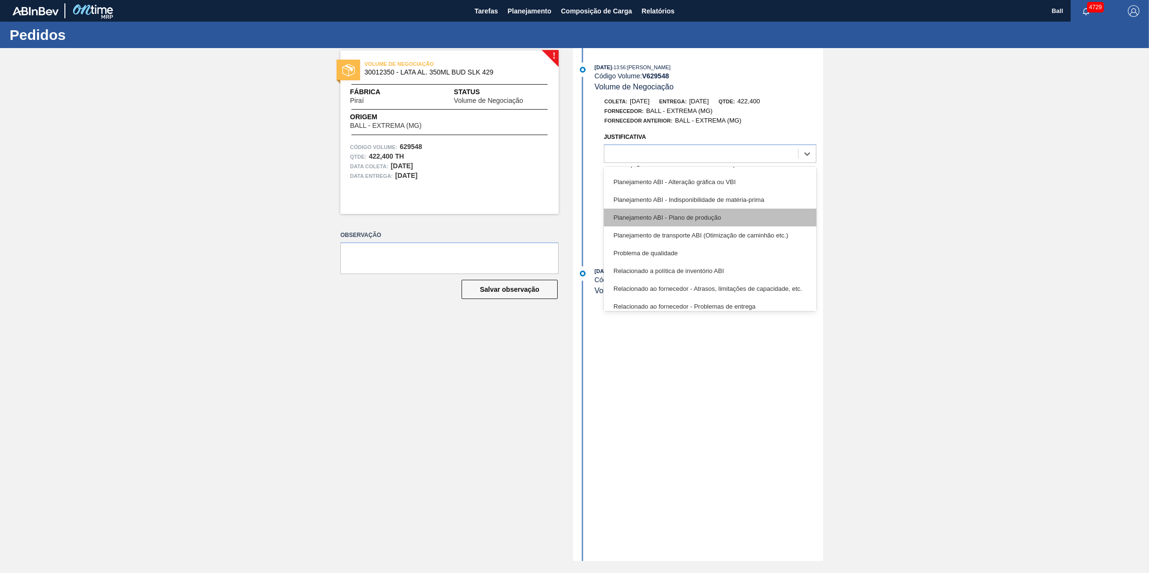
scroll to position [0, 0]
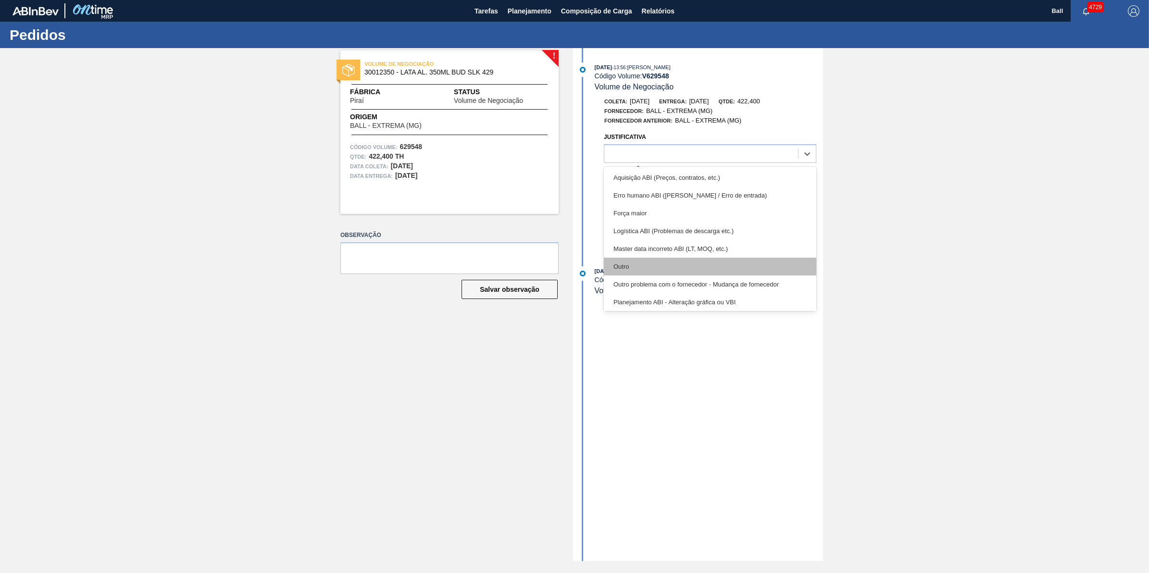
click at [658, 267] on div "Outro" at bounding box center [710, 267] width 213 height 18
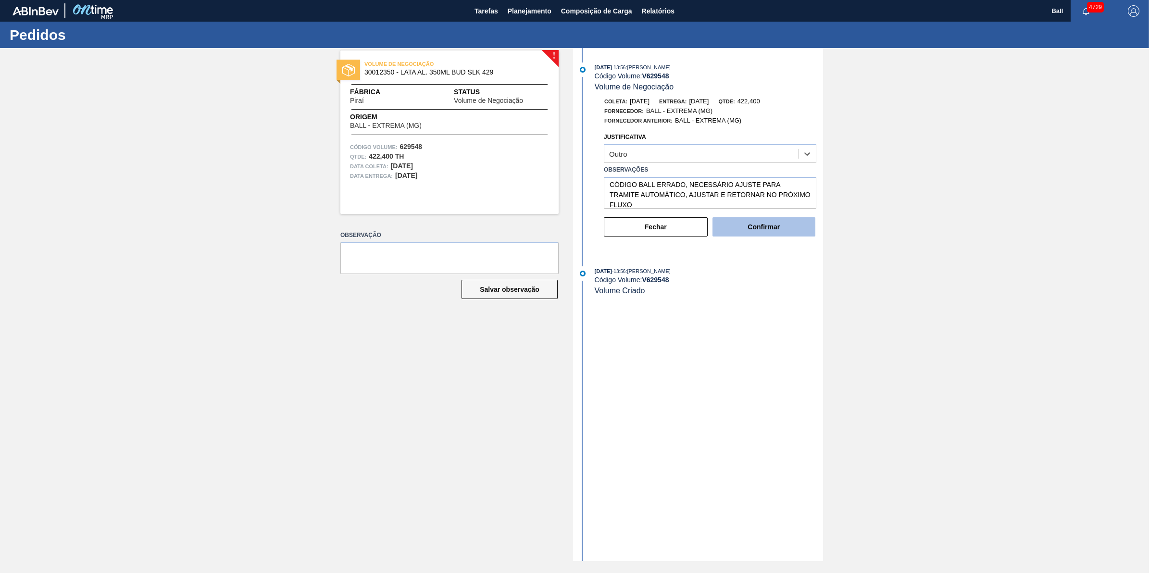
click at [781, 235] on button "Confirmar" at bounding box center [764, 226] width 103 height 19
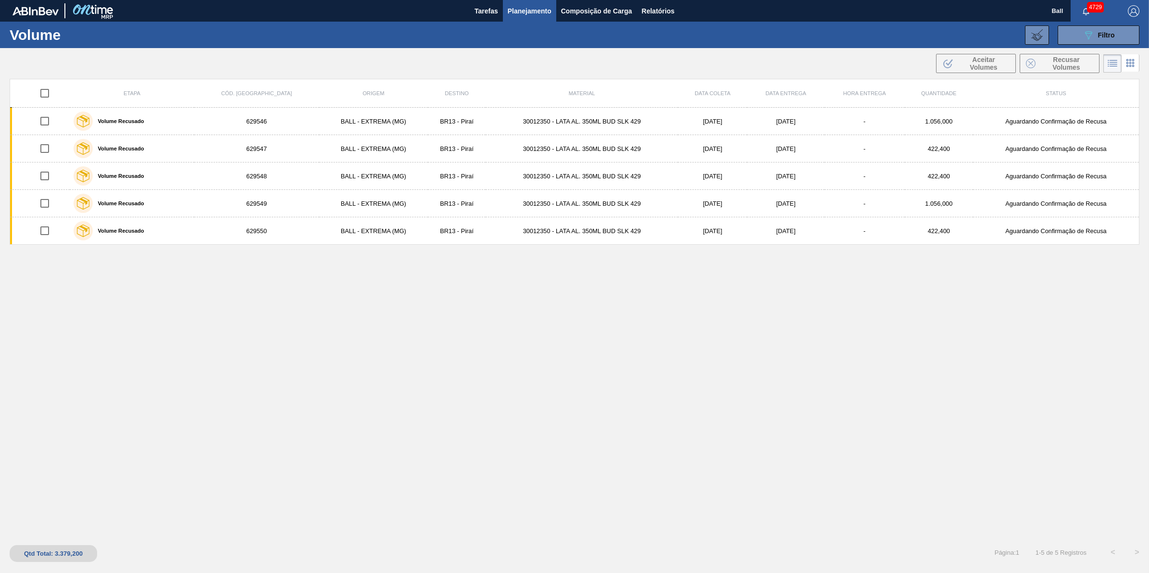
drag, startPoint x: 602, startPoint y: 340, endPoint x: 575, endPoint y: 333, distance: 28.5
click at [602, 340] on div "Etapa Cód. Pedido Origem Destino Material Data coleta Data Entrega Hora Entrega…" at bounding box center [575, 308] width 1130 height 458
